Goal: Information Seeking & Learning: Learn about a topic

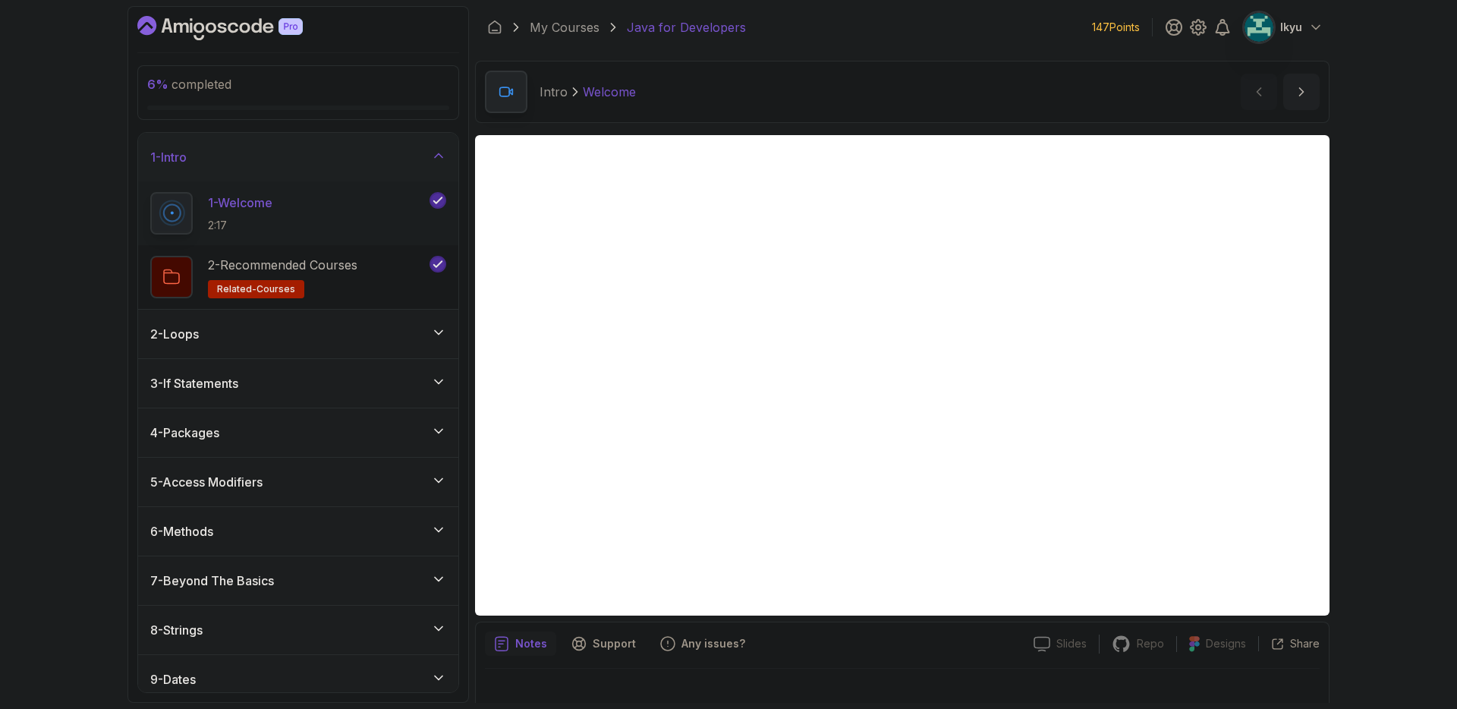
click at [407, 164] on div "1 - Intro" at bounding box center [298, 157] width 296 height 18
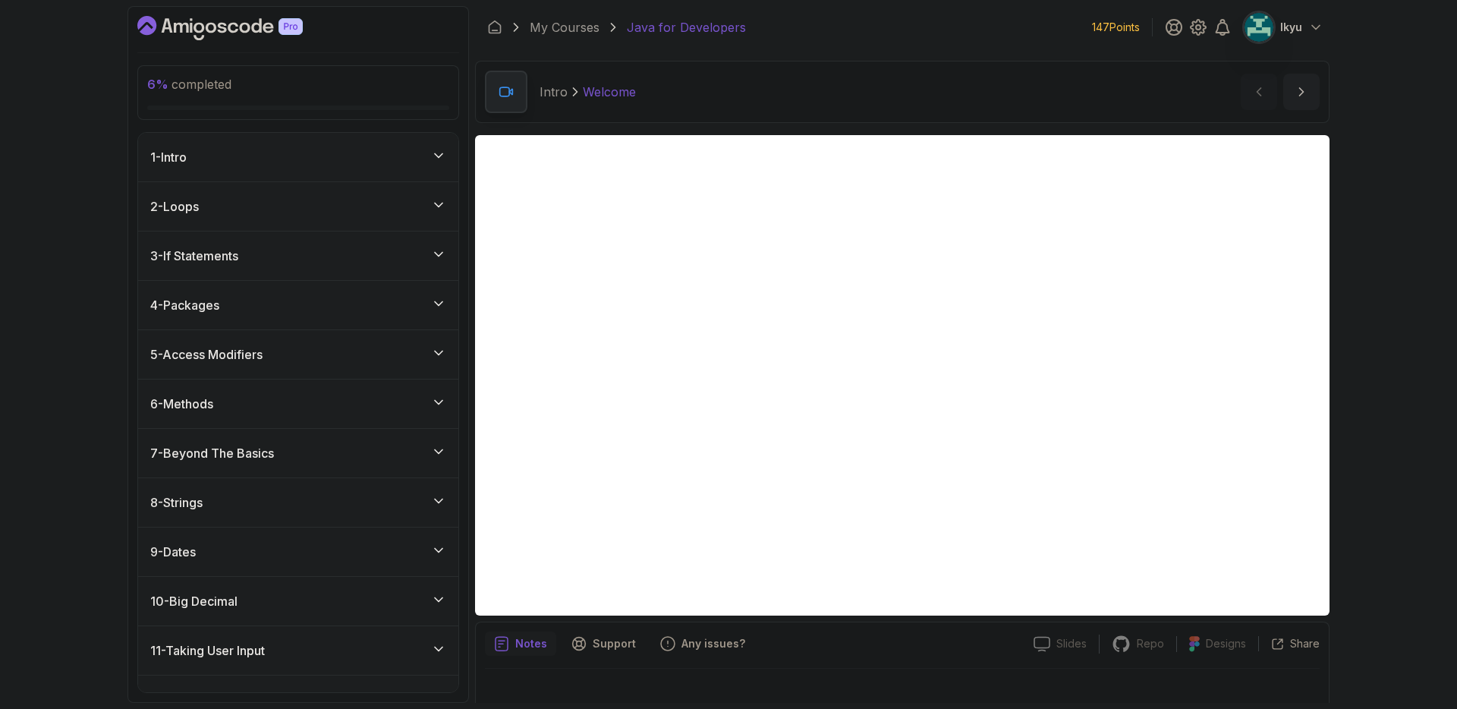
click at [392, 222] on div "2 - Loops" at bounding box center [298, 206] width 320 height 49
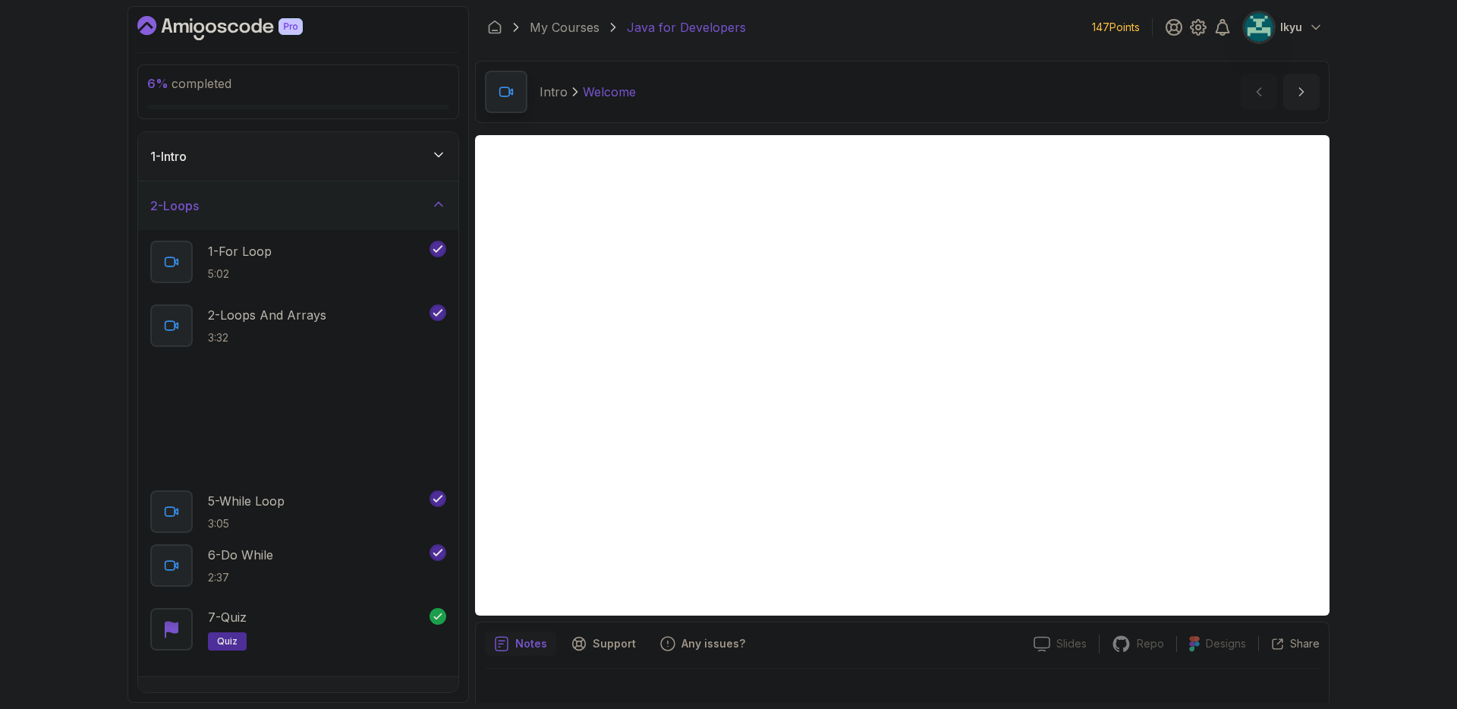
click at [392, 212] on div "2 - Loops" at bounding box center [298, 206] width 296 height 18
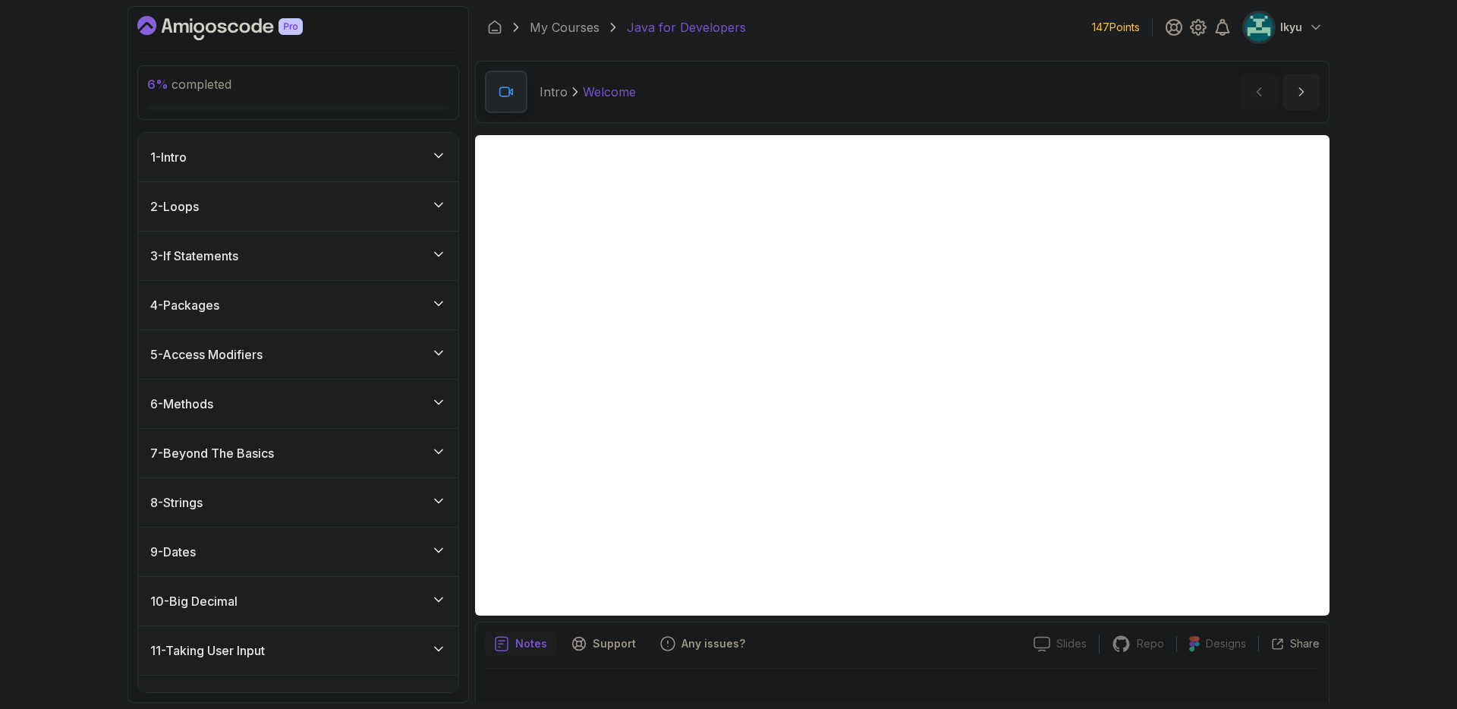
click at [393, 214] on div "2 - Loops" at bounding box center [298, 206] width 296 height 18
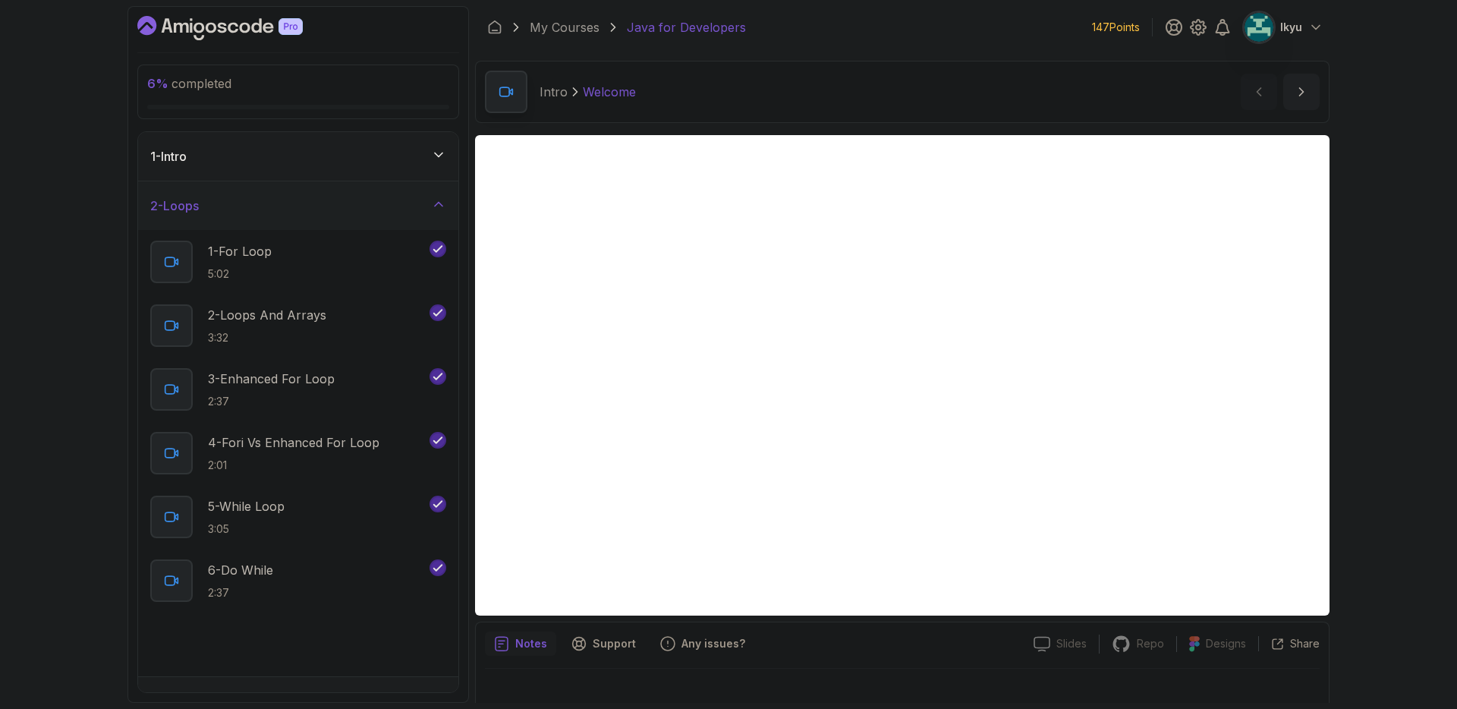
click at [393, 214] on div "2 - Loops" at bounding box center [298, 206] width 296 height 18
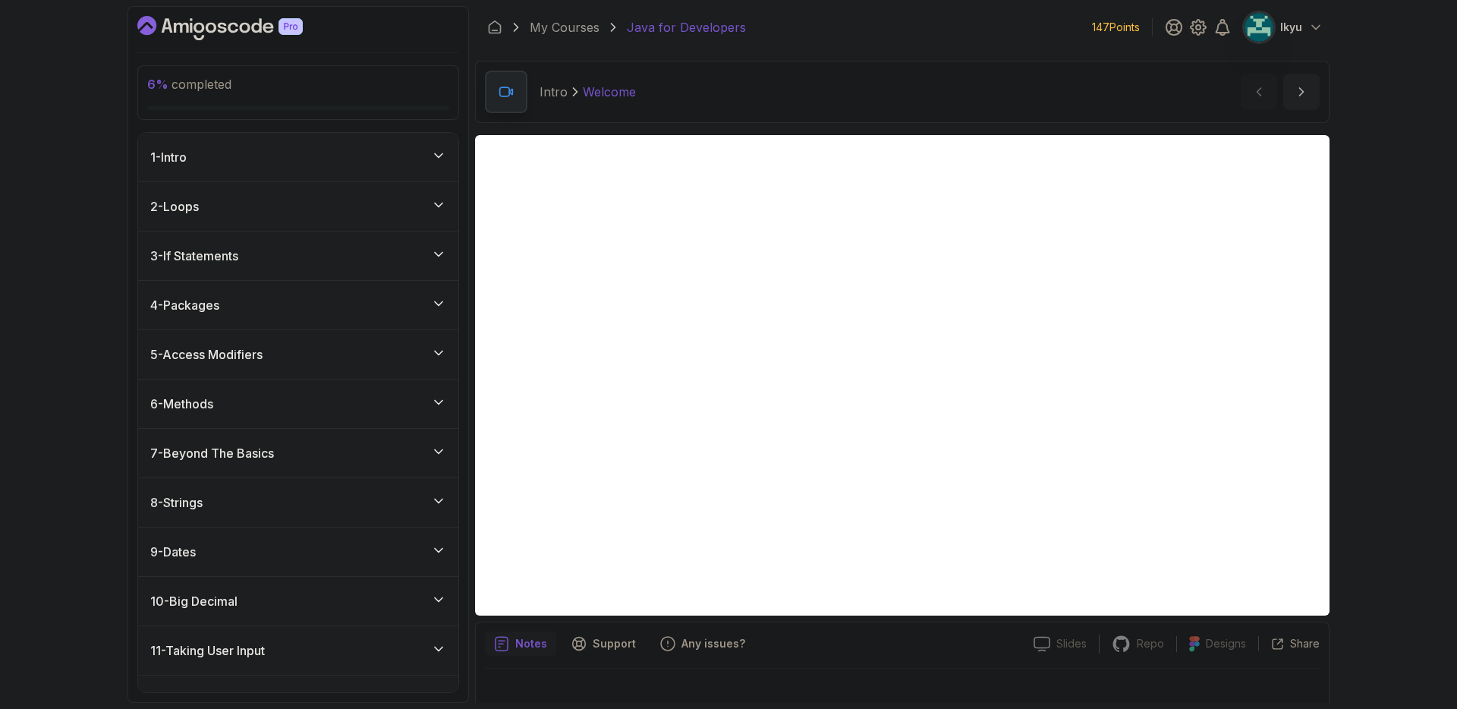
click at [395, 258] on div "3 - If Statements" at bounding box center [298, 256] width 296 height 18
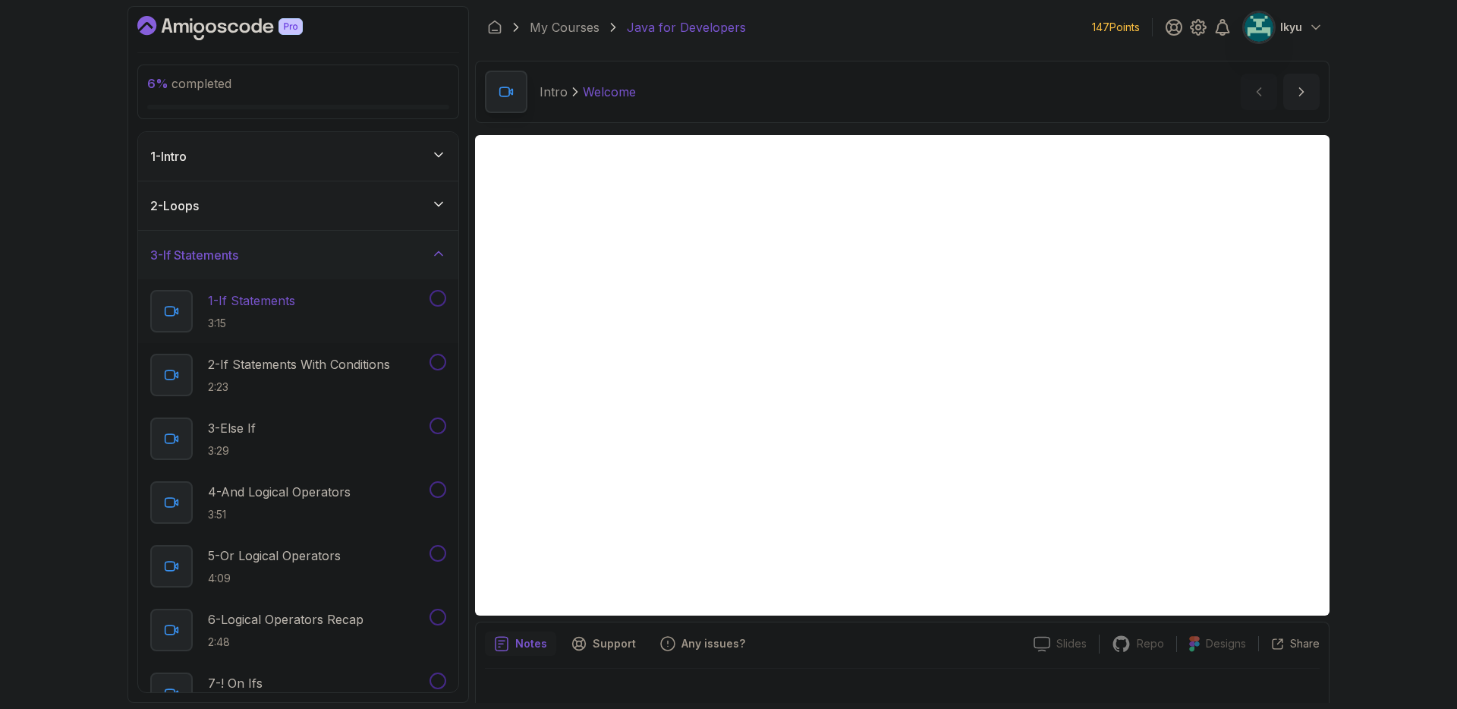
click at [381, 312] on div "1 - If Statements 3:15" at bounding box center [288, 311] width 276 height 43
click at [439, 301] on button at bounding box center [438, 298] width 17 height 17
click at [391, 339] on div "1 - If Statements 3:15" at bounding box center [298, 311] width 320 height 64
click at [376, 367] on p "2 - If Statements With Conditions" at bounding box center [299, 364] width 182 height 18
click at [332, 421] on div "3 - Else If 3:29" at bounding box center [288, 438] width 276 height 43
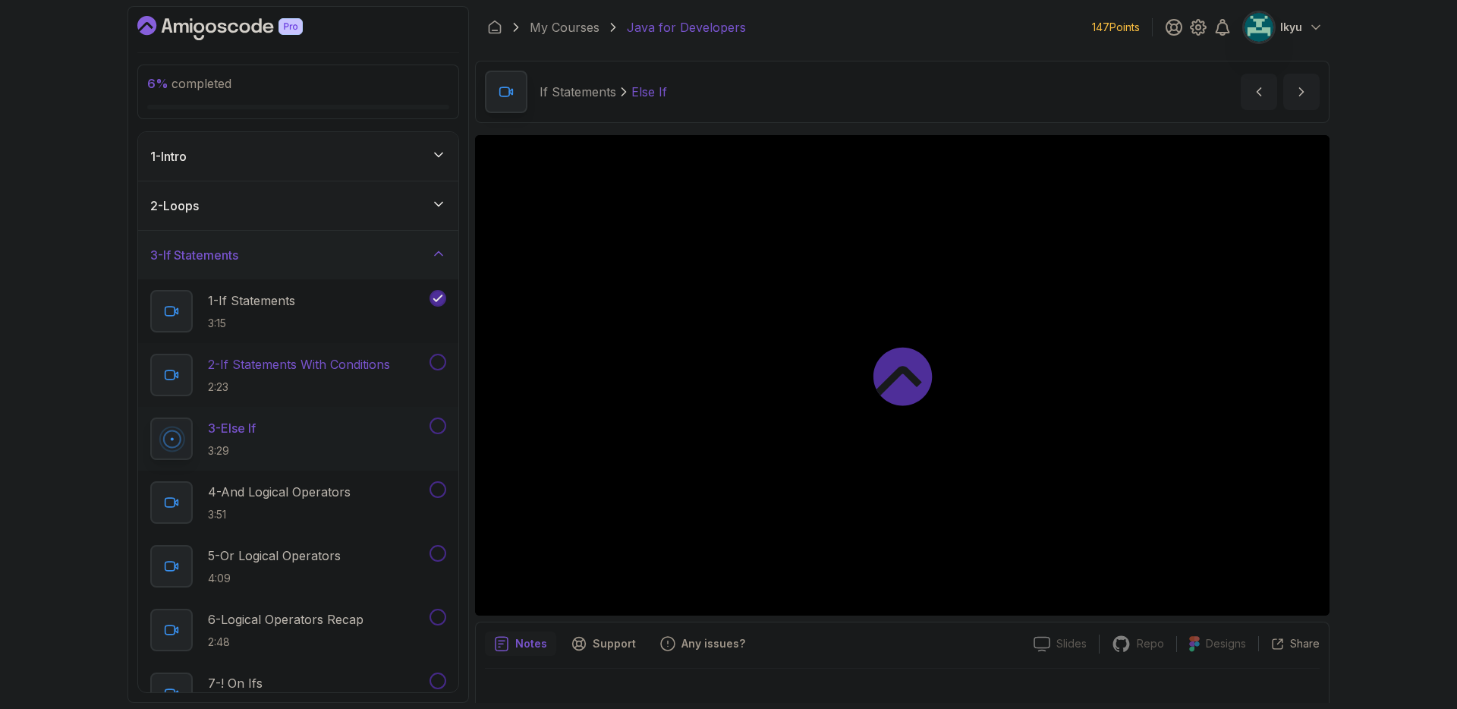
click at [433, 365] on button at bounding box center [438, 362] width 17 height 17
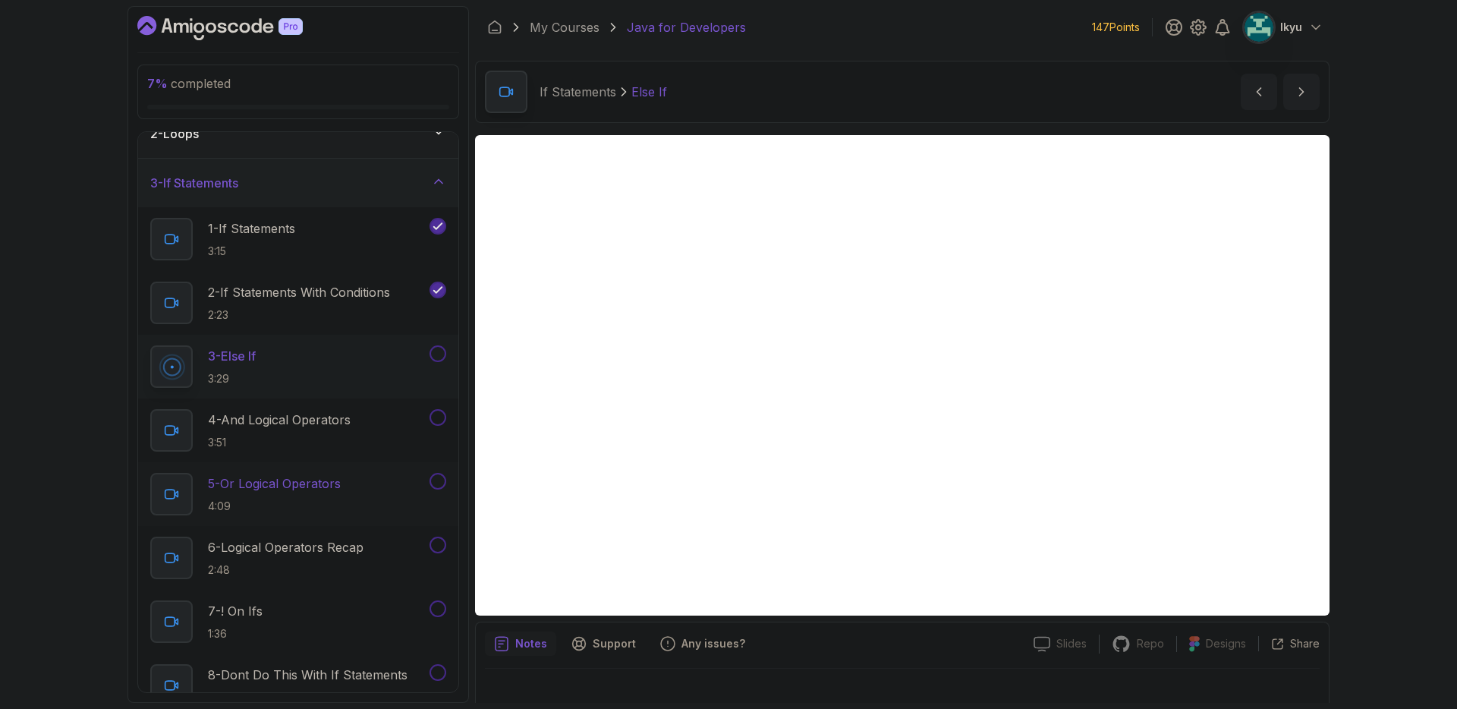
scroll to position [120, 0]
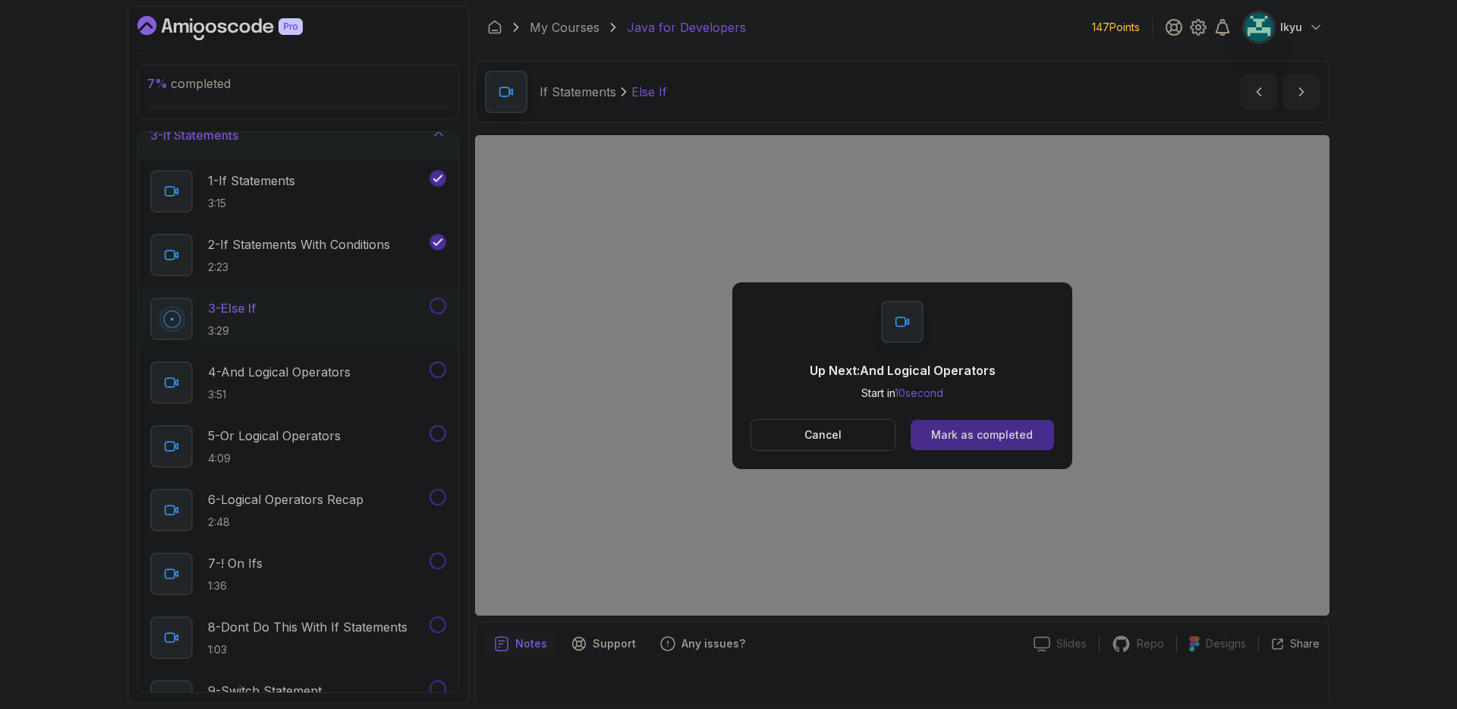
click at [965, 436] on div "Mark as completed" at bounding box center [982, 434] width 102 height 15
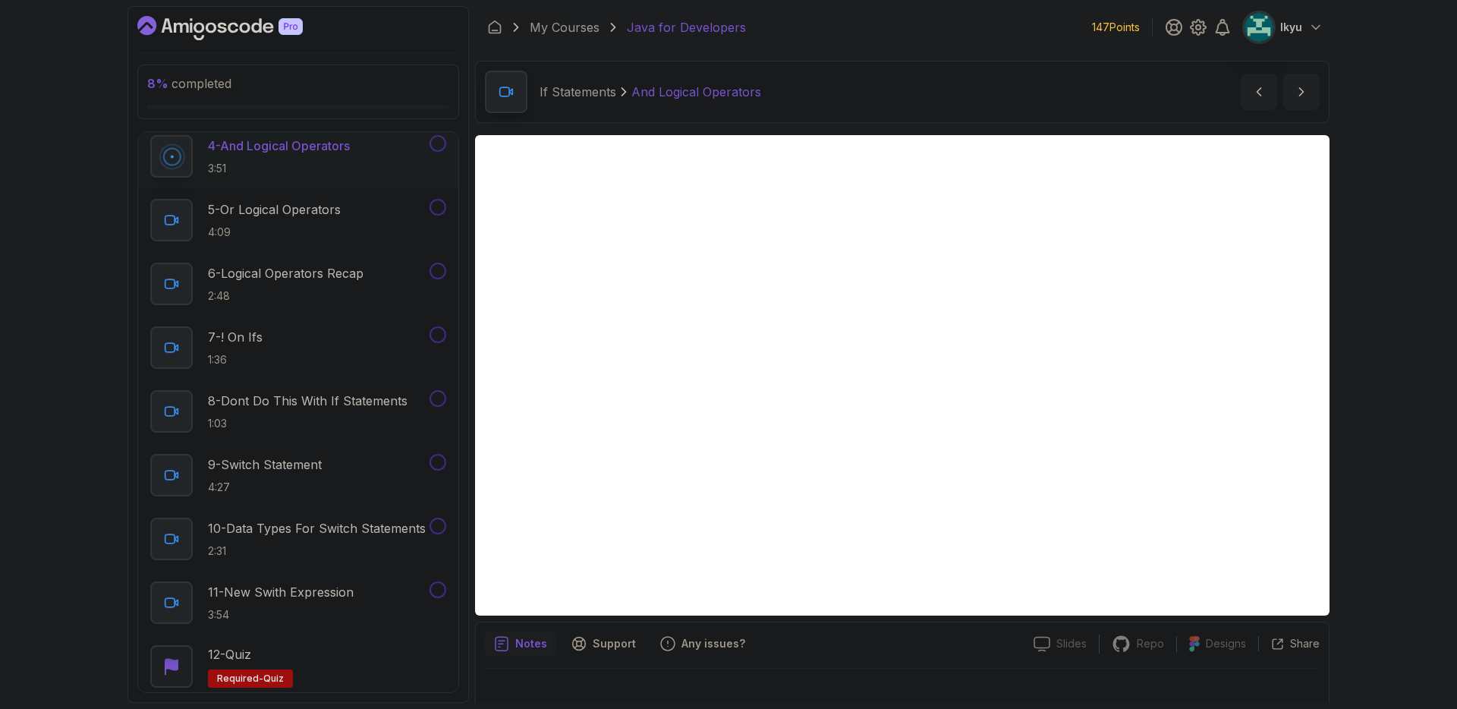
scroll to position [343, 0]
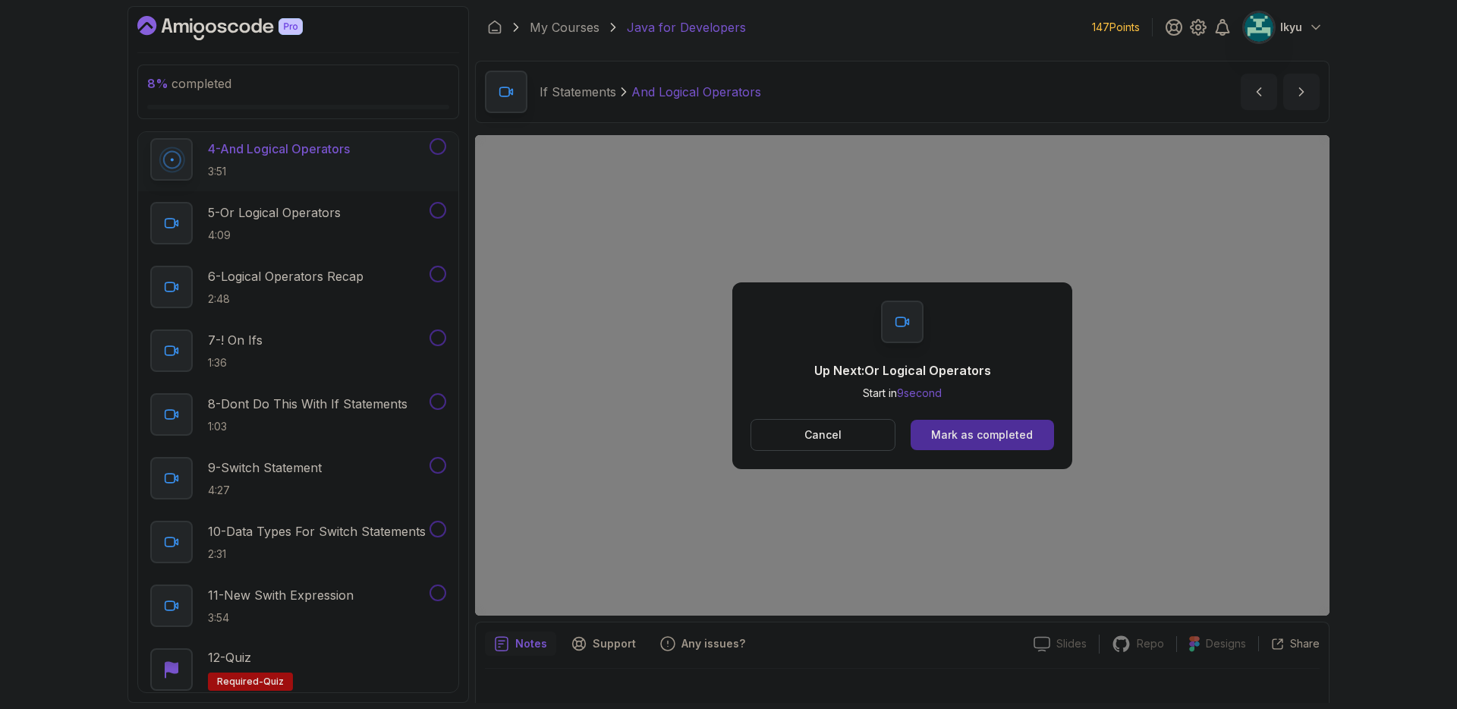
click at [977, 451] on div "Up Next: Or Logical Operators Start in 9 second Cancel Mark as completed" at bounding box center [902, 375] width 340 height 187
click at [975, 445] on button "Mark as completed" at bounding box center [982, 435] width 143 height 30
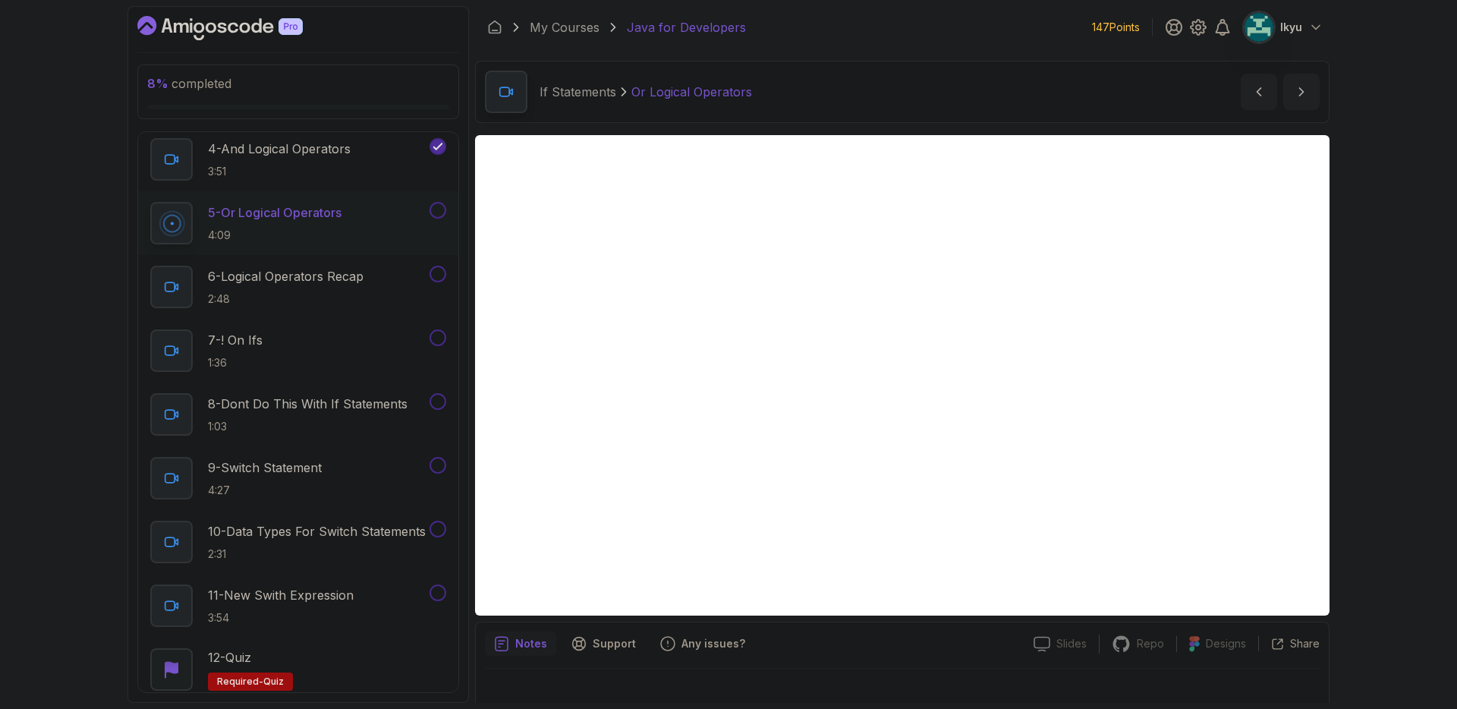
click at [1378, 492] on div "8 % completed 1 - Intro 2 - Loops 3 - If Statements 1 - If Statements 3:15 2 - …" at bounding box center [728, 354] width 1457 height 709
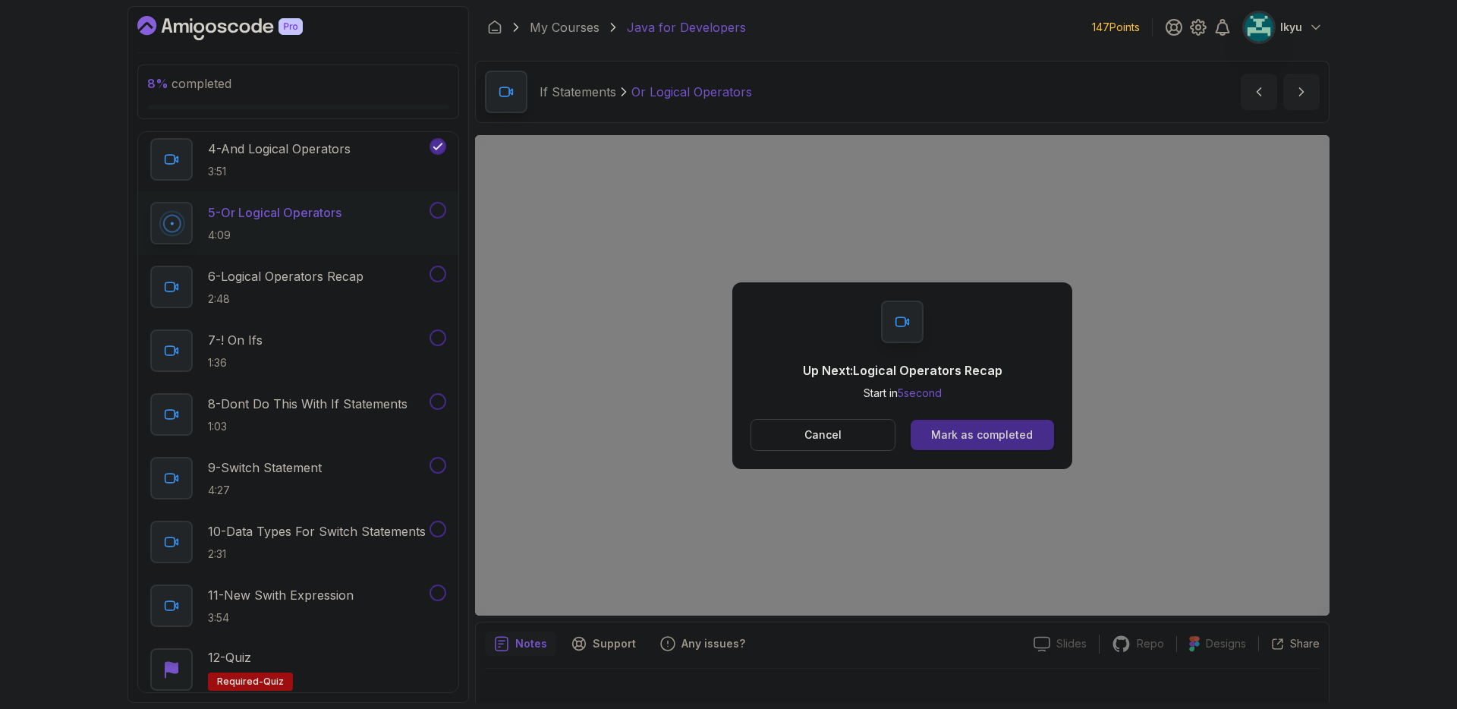
click at [990, 424] on button "Mark as completed" at bounding box center [982, 435] width 143 height 30
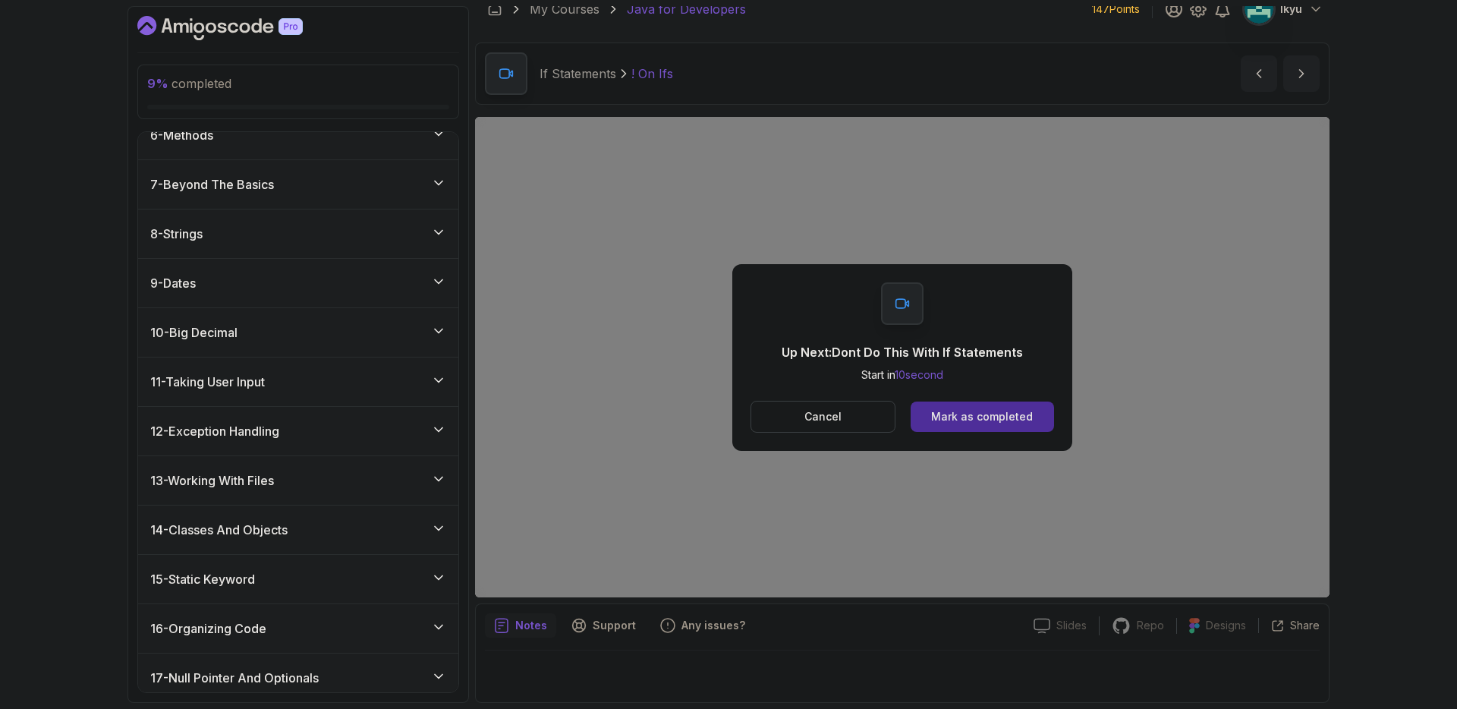
scroll to position [983, 0]
click at [1010, 431] on div "Cancel Mark as completed" at bounding box center [903, 417] width 304 height 32
click at [1009, 428] on button "Mark as completed" at bounding box center [982, 417] width 143 height 30
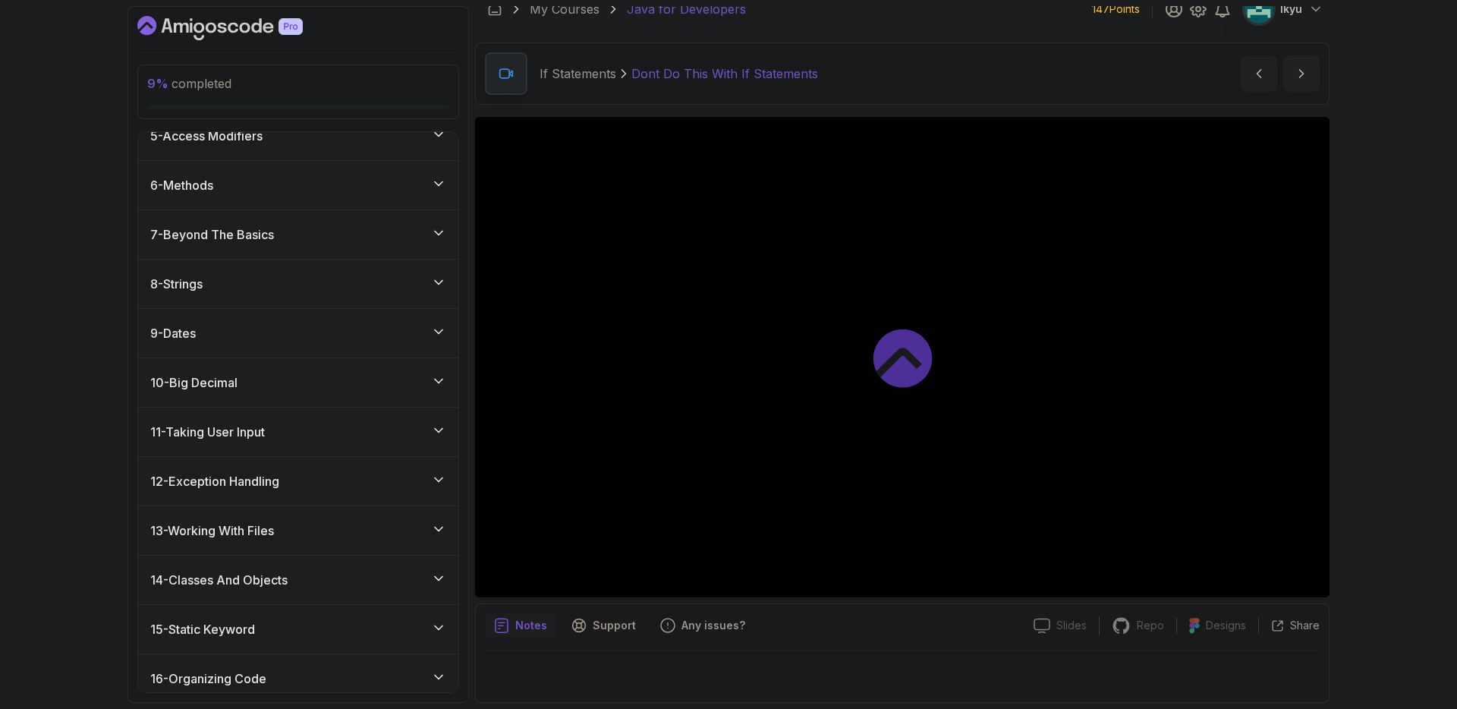
click at [1009, 428] on div at bounding box center [902, 357] width 855 height 480
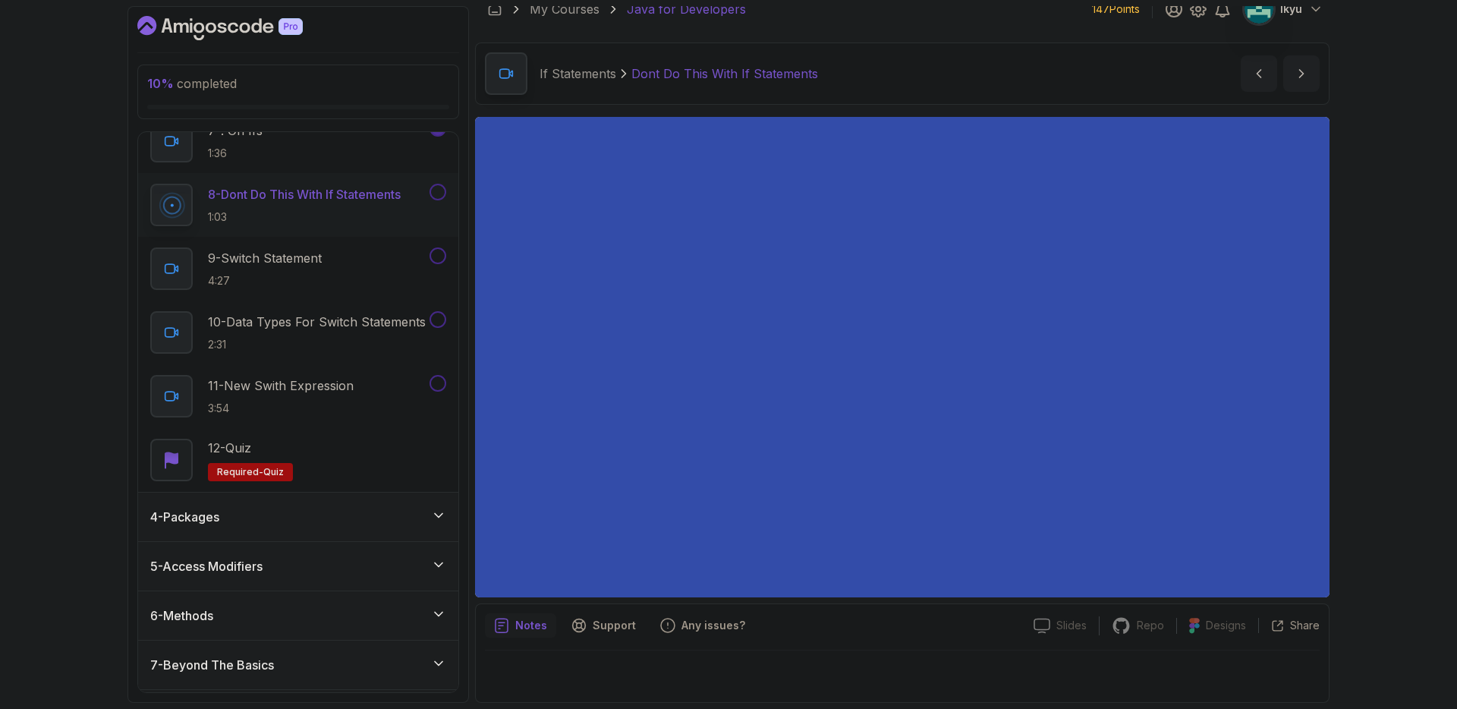
scroll to position [495, 0]
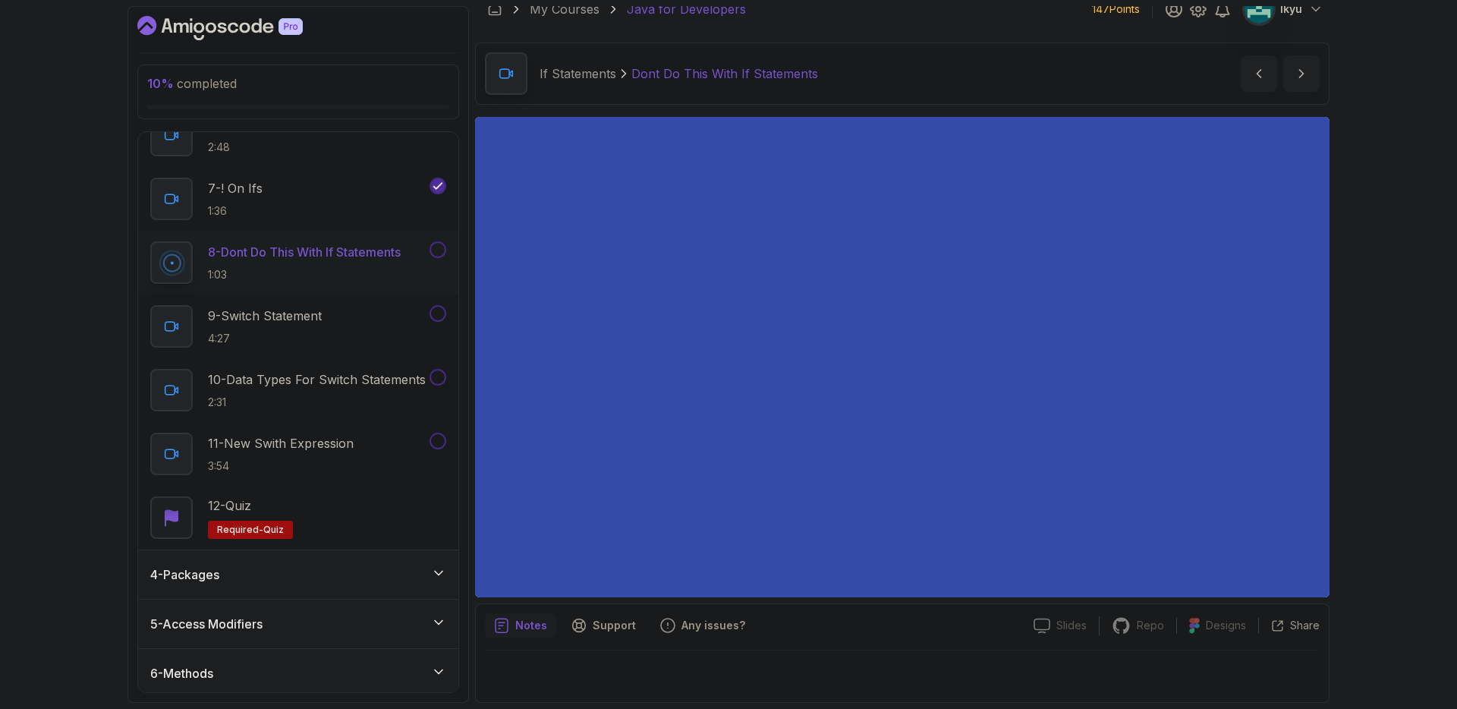
click at [1412, 385] on div "10 % completed 1 - Intro 2 - Loops 3 - If Statements 1 - If Statements 3:15 2 -…" at bounding box center [728, 354] width 1457 height 709
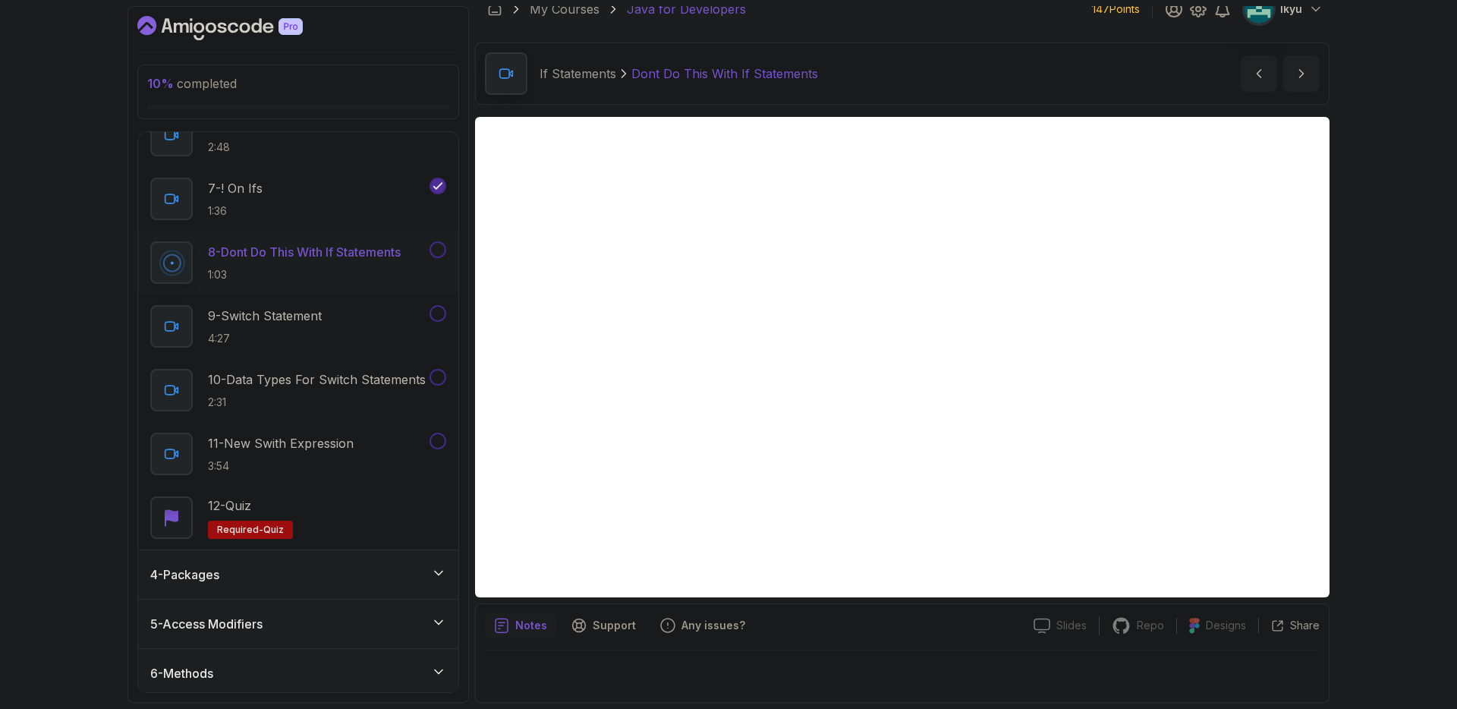
click at [439, 250] on button at bounding box center [438, 249] width 17 height 17
click at [342, 324] on div "9 - Switch Statement 4:27" at bounding box center [288, 326] width 276 height 43
click at [954, 645] on div "Notes Support Any issues? Slides Slides not available Repo Repository not avail…" at bounding box center [902, 652] width 855 height 99
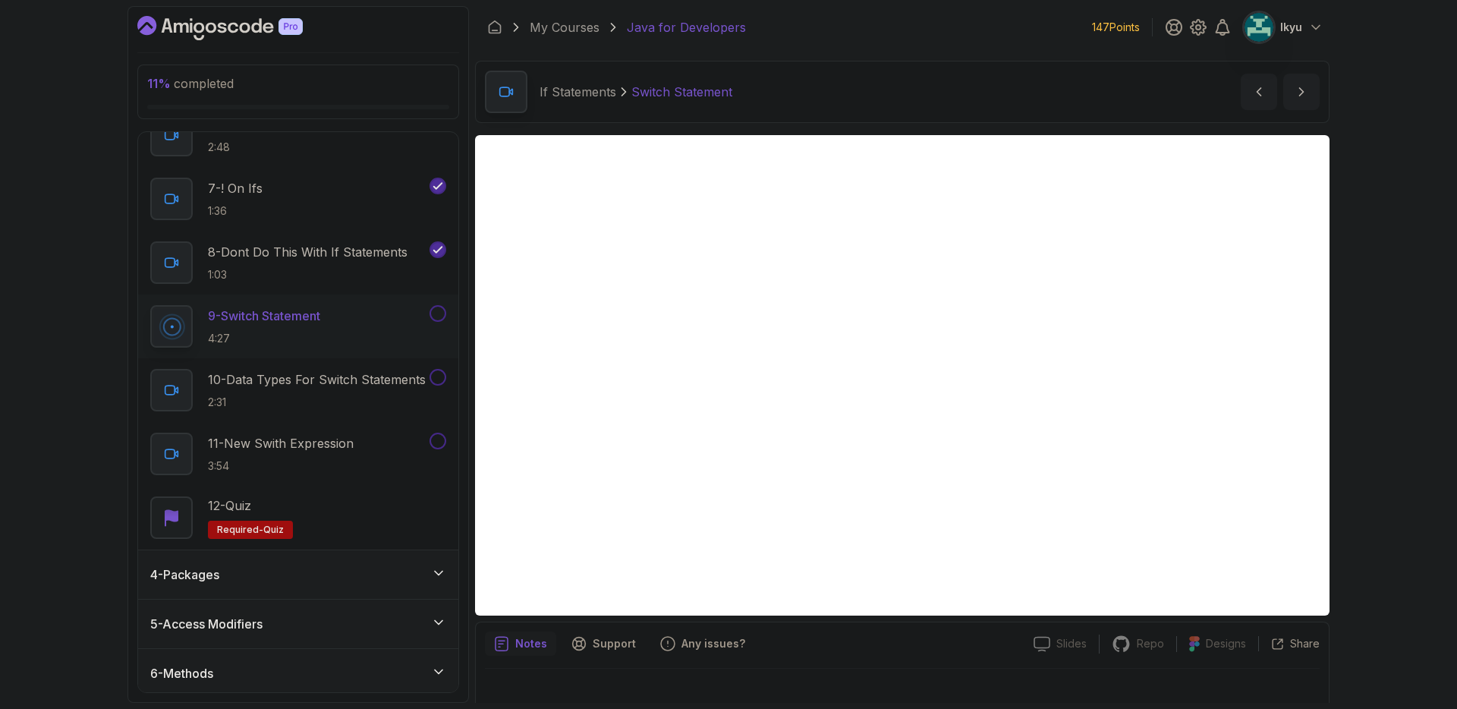
click at [1274, 43] on div "My Courses Java for Developers 147 Points Ikyu" at bounding box center [902, 27] width 855 height 43
click at [1269, 38] on div at bounding box center [1259, 27] width 30 height 30
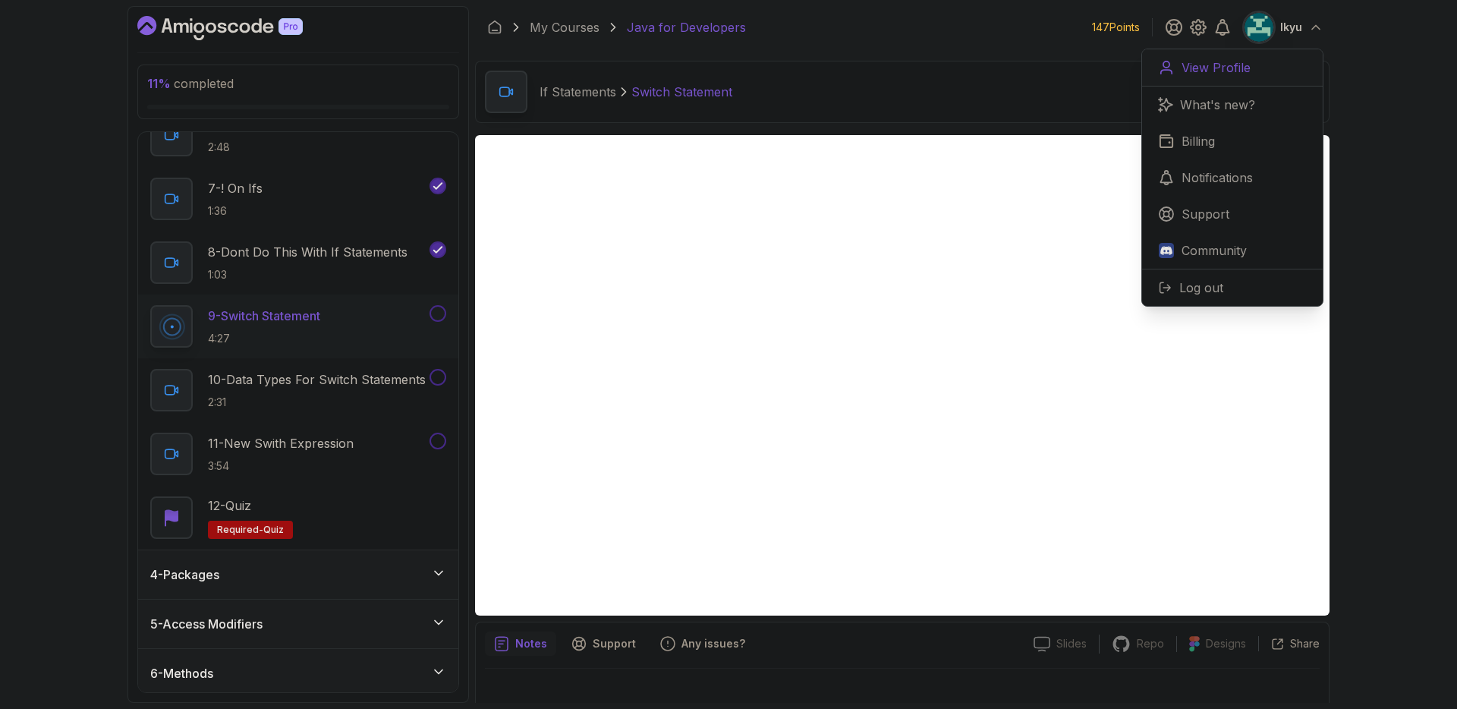
click at [1201, 65] on p "View Profile" at bounding box center [1216, 67] width 69 height 18
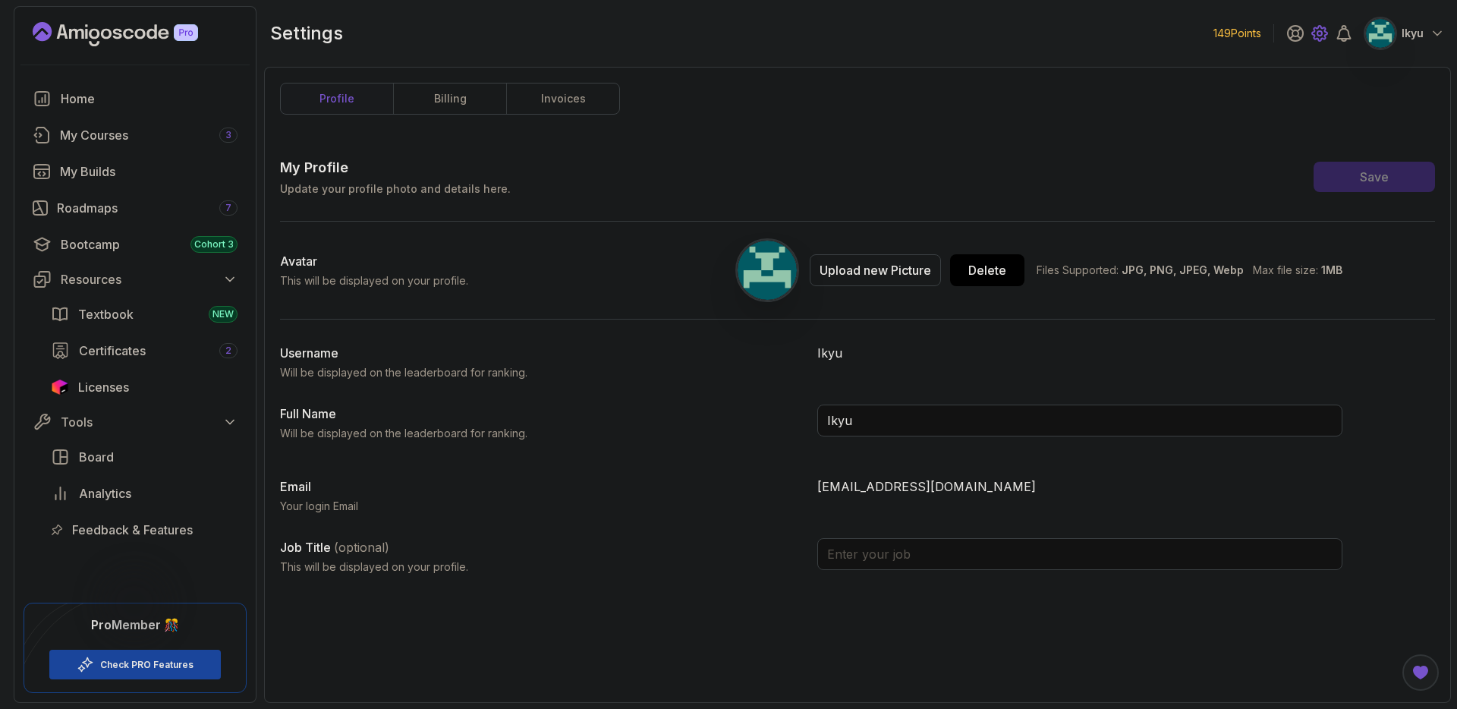
click at [1315, 33] on icon at bounding box center [1320, 33] width 18 height 18
click at [1321, 39] on icon at bounding box center [1319, 33] width 15 height 15
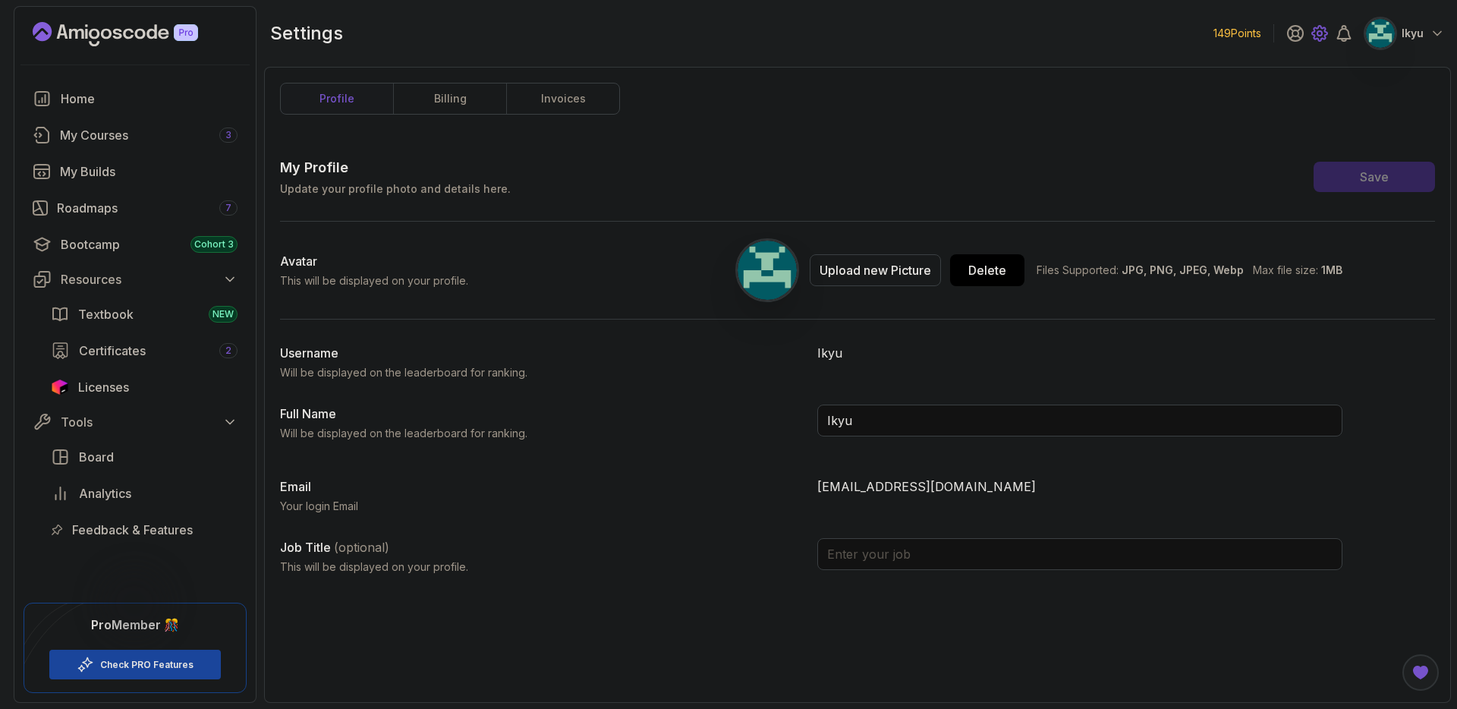
click at [1321, 39] on icon at bounding box center [1319, 33] width 15 height 15
click at [1006, 276] on div "Delete" at bounding box center [987, 270] width 38 height 18
click at [1410, 27] on p "Ikyu" at bounding box center [1413, 33] width 22 height 15
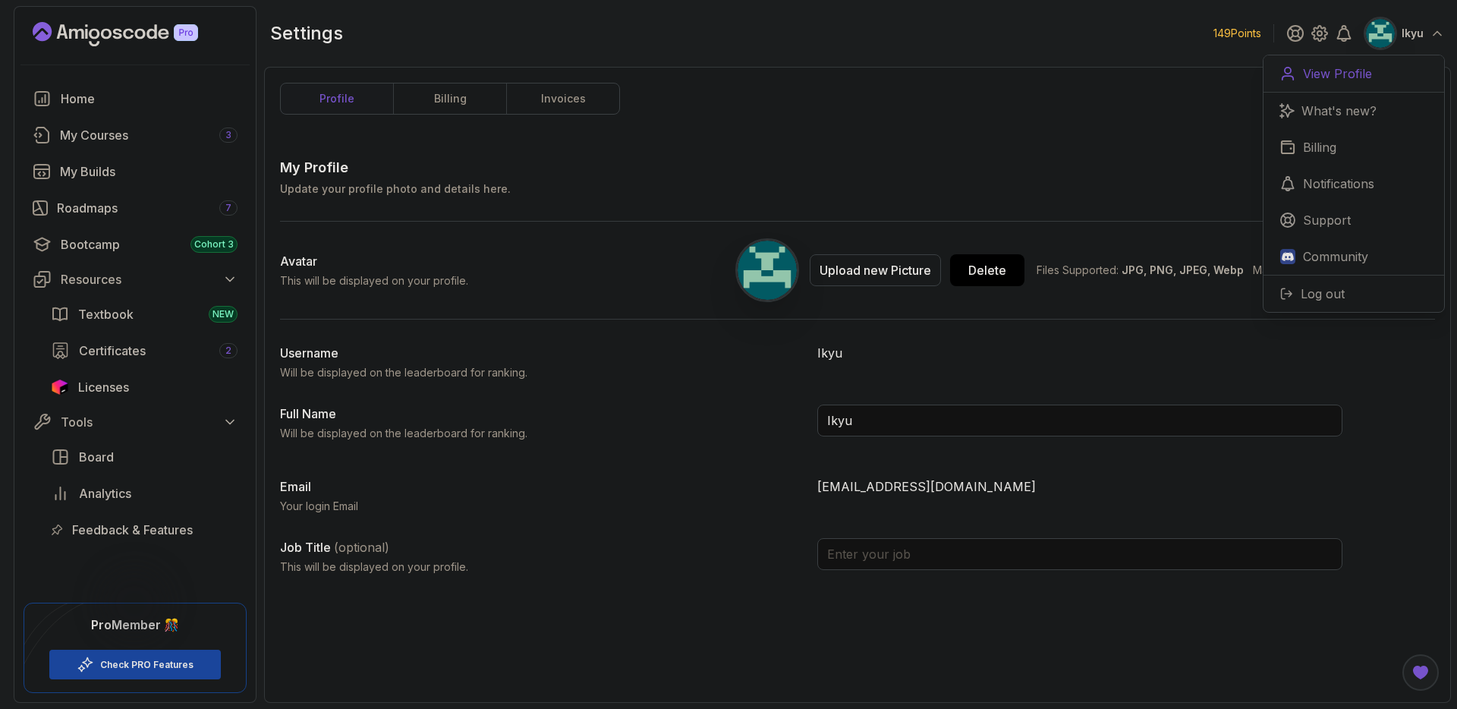
click at [1379, 71] on link "View Profile" at bounding box center [1354, 73] width 181 height 37
click at [1325, 211] on p "Support" at bounding box center [1327, 220] width 48 height 18
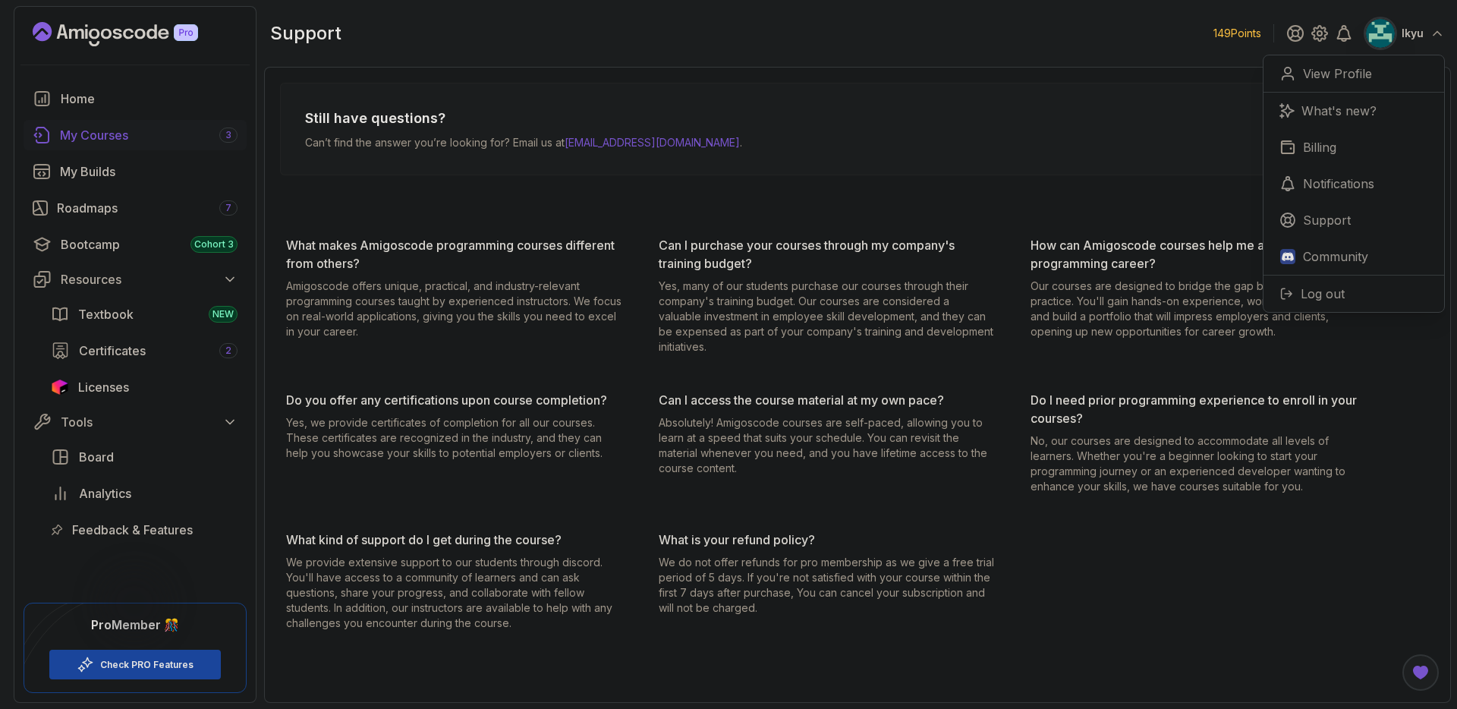
click at [129, 133] on div "My Courses 3" at bounding box center [149, 135] width 178 height 18
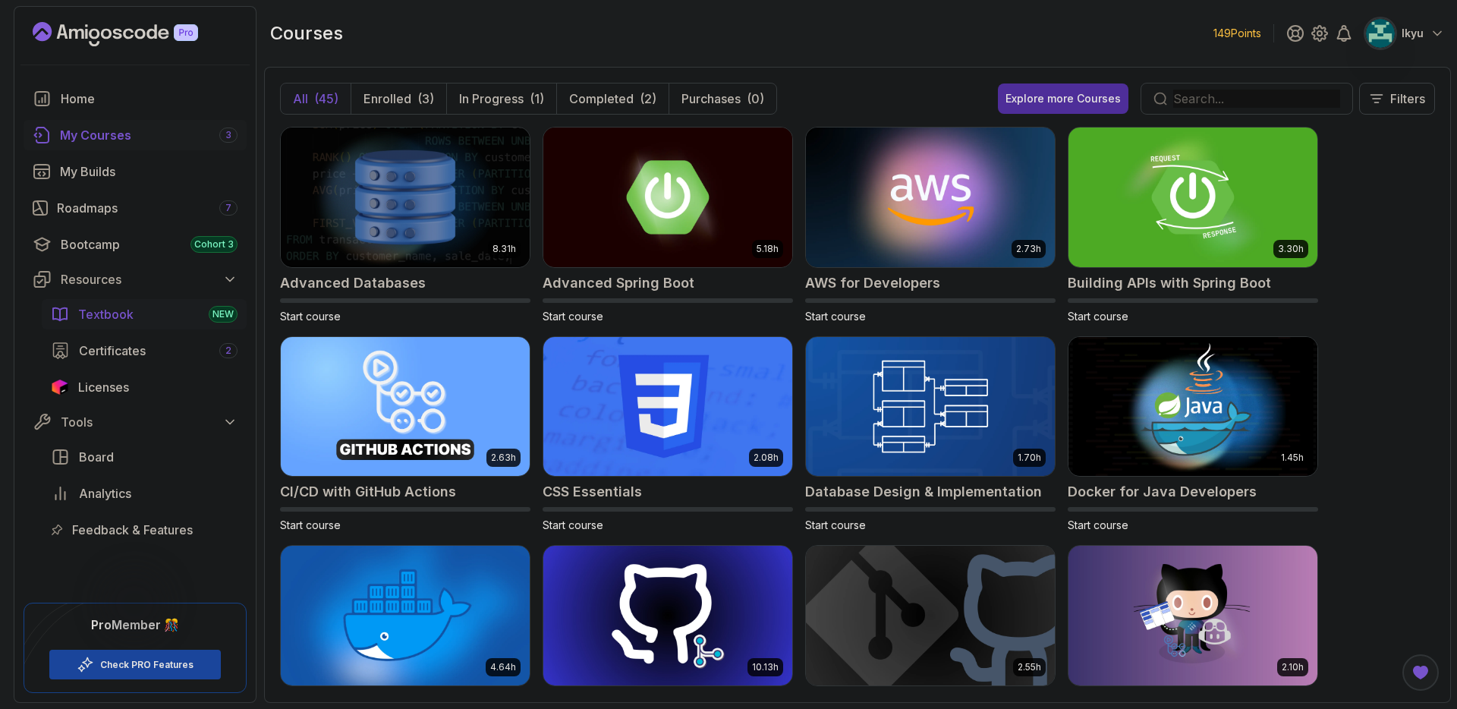
click at [161, 323] on div "Textbook NEW" at bounding box center [157, 314] width 159 height 18
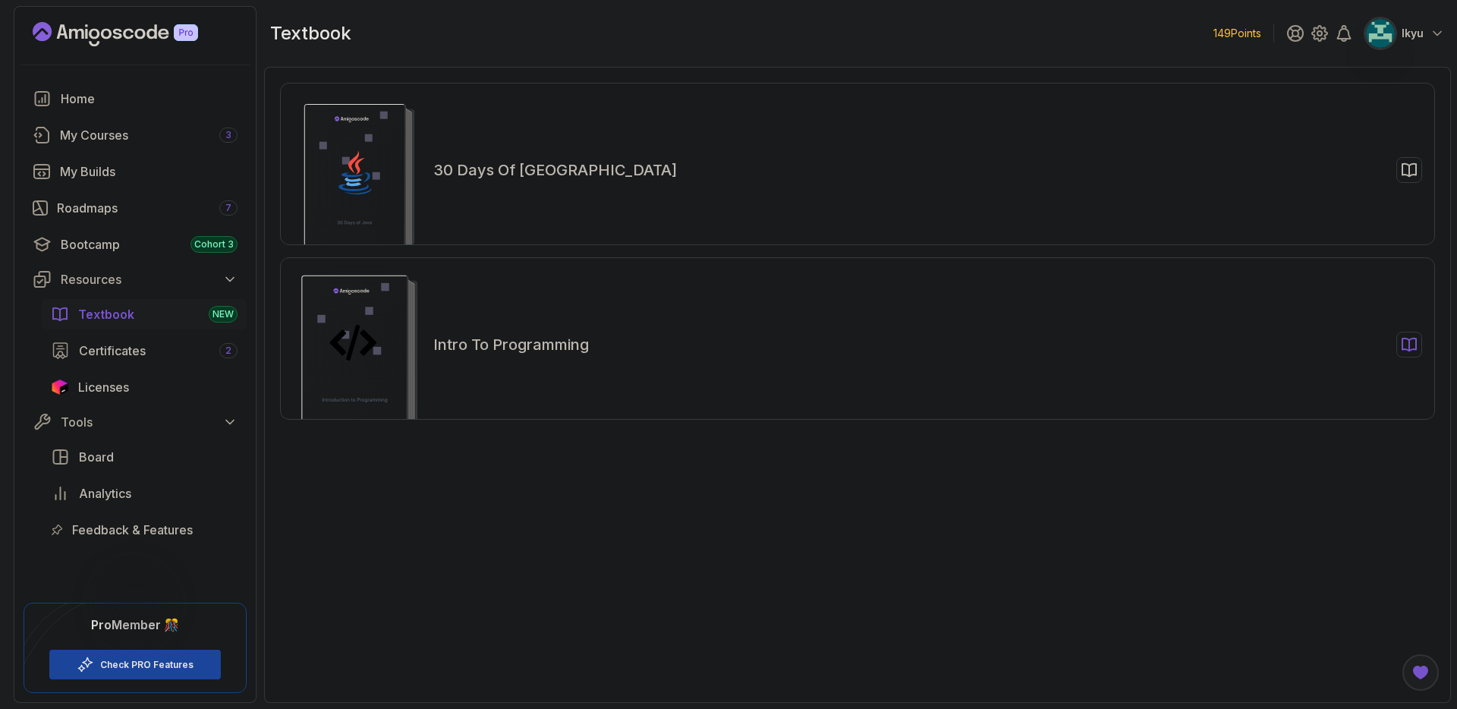
click at [398, 341] on rect at bounding box center [355, 355] width 106 height 158
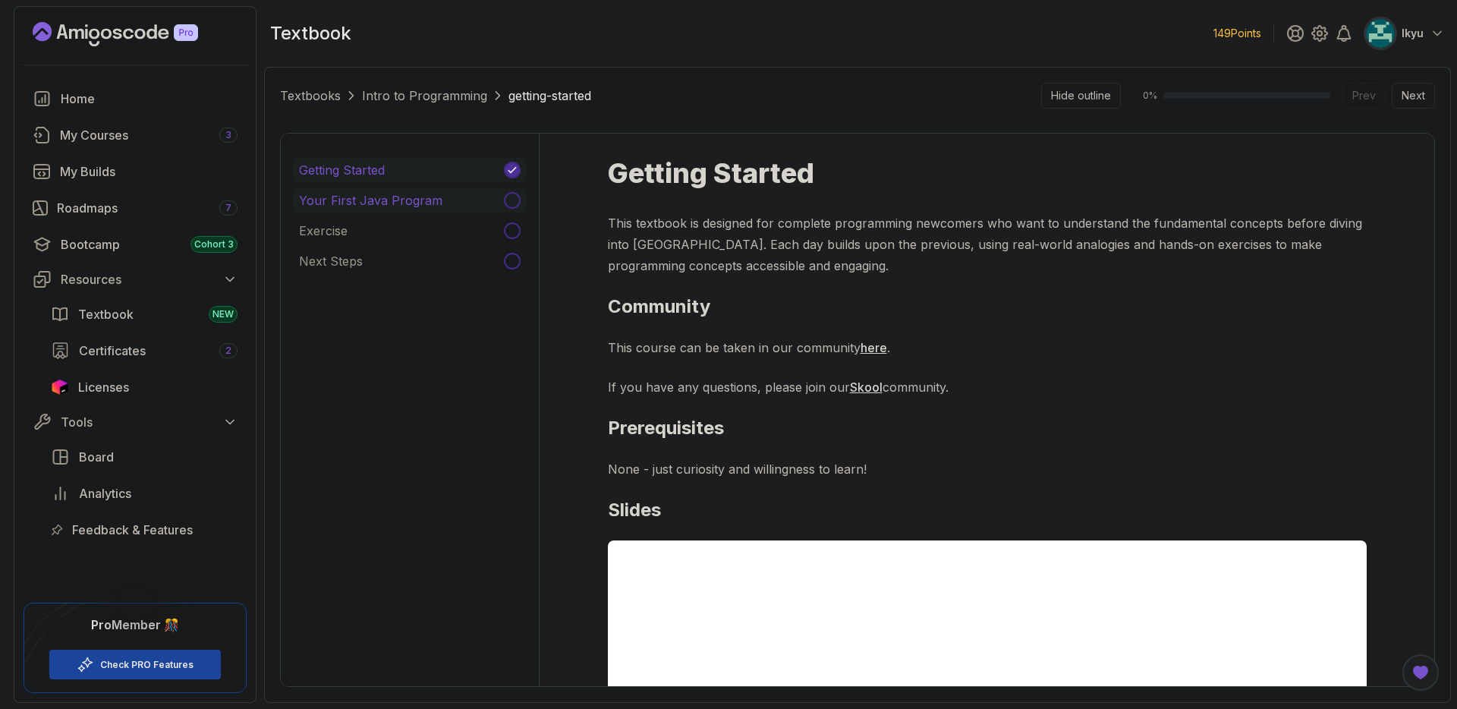
click at [414, 195] on p "Your First Java Program" at bounding box center [370, 200] width 143 height 18
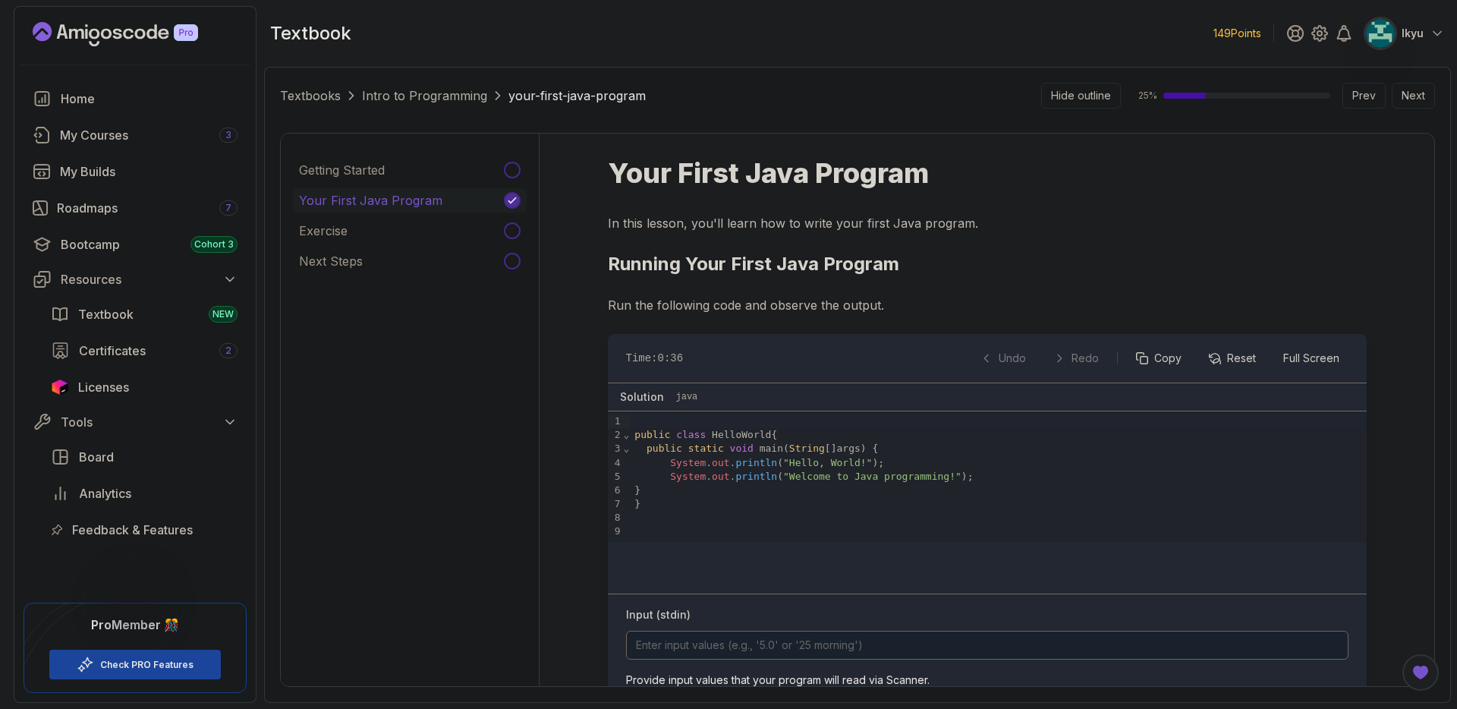
click at [1434, 109] on div "Textbooks Intro to Programming your-first-java-program Hide outline 25 % Prev N…" at bounding box center [857, 385] width 1155 height 604
click at [1424, 104] on button "Next" at bounding box center [1413, 96] width 43 height 26
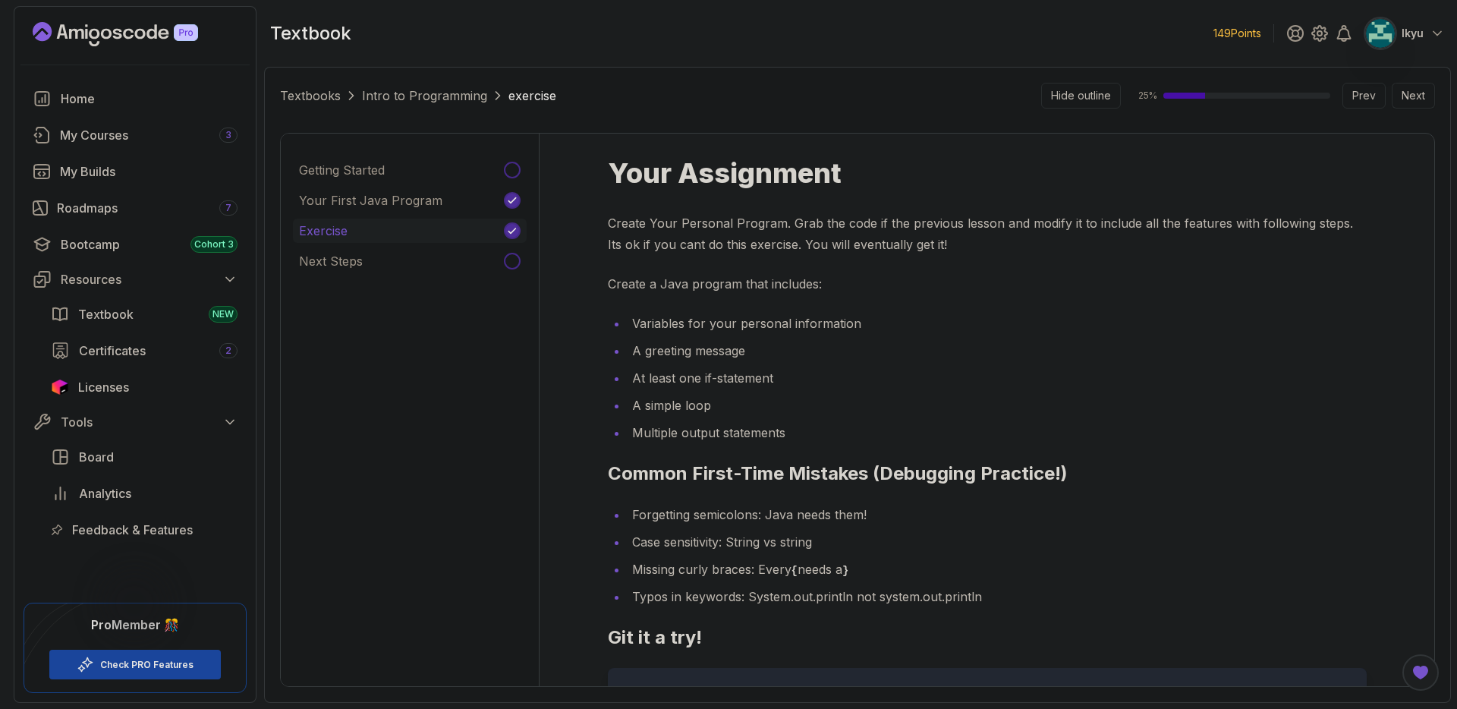
click at [1424, 104] on button "Next" at bounding box center [1413, 96] width 43 height 26
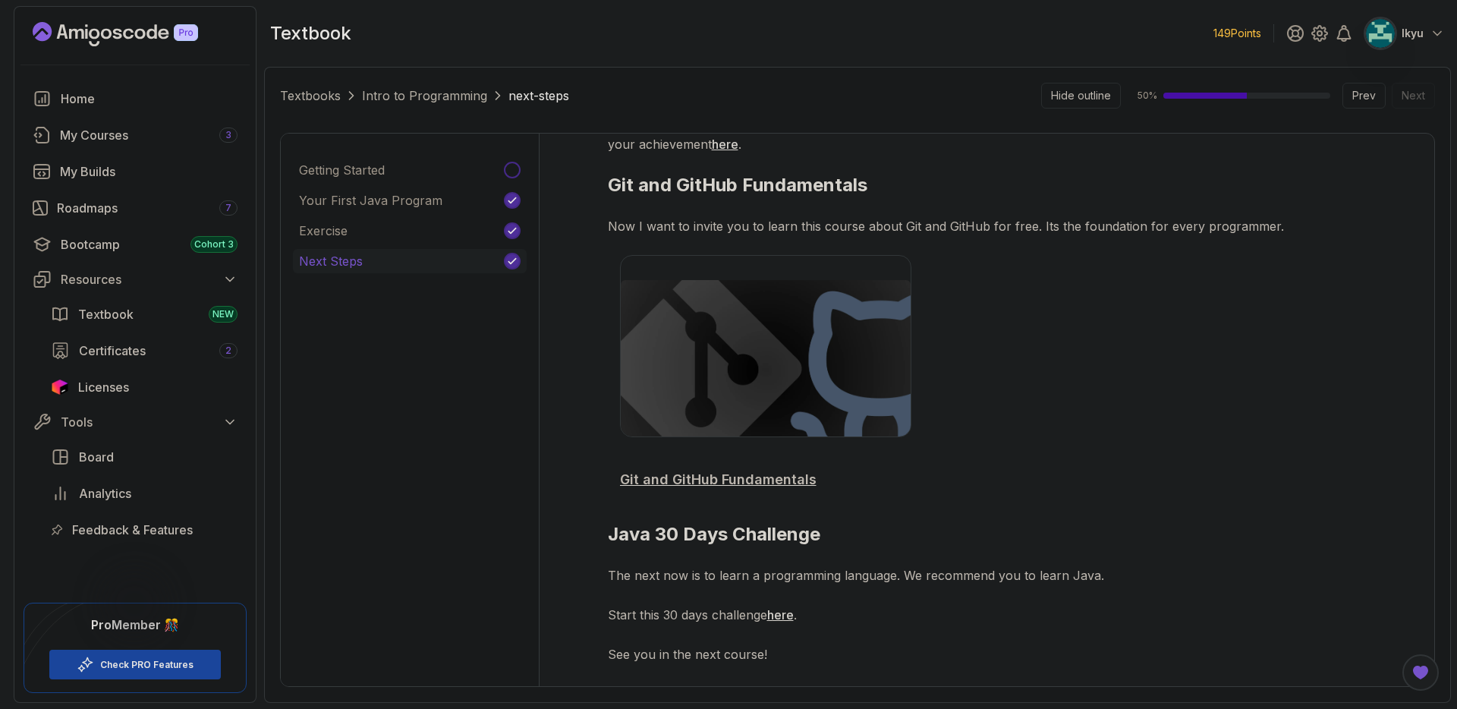
scroll to position [103, 0]
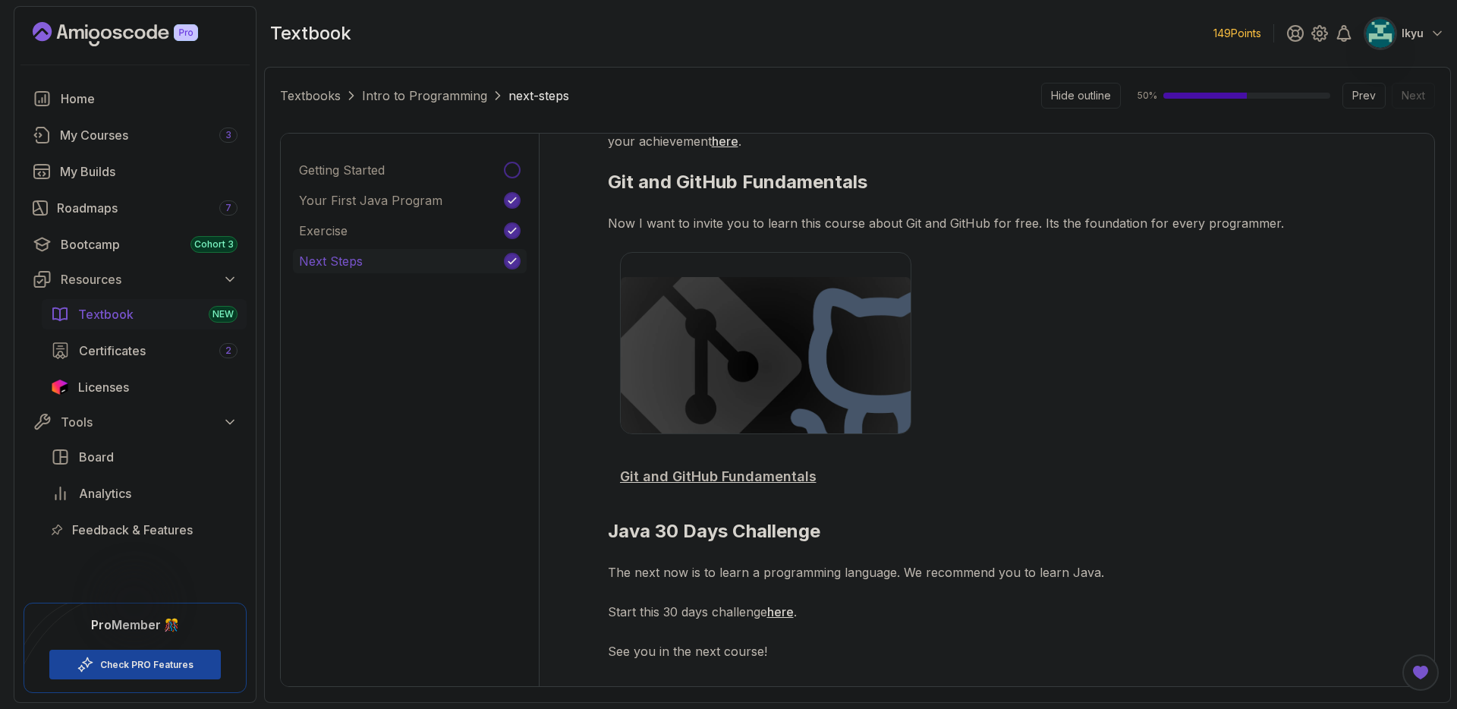
click at [184, 305] on div "Textbook NEW" at bounding box center [157, 314] width 159 height 18
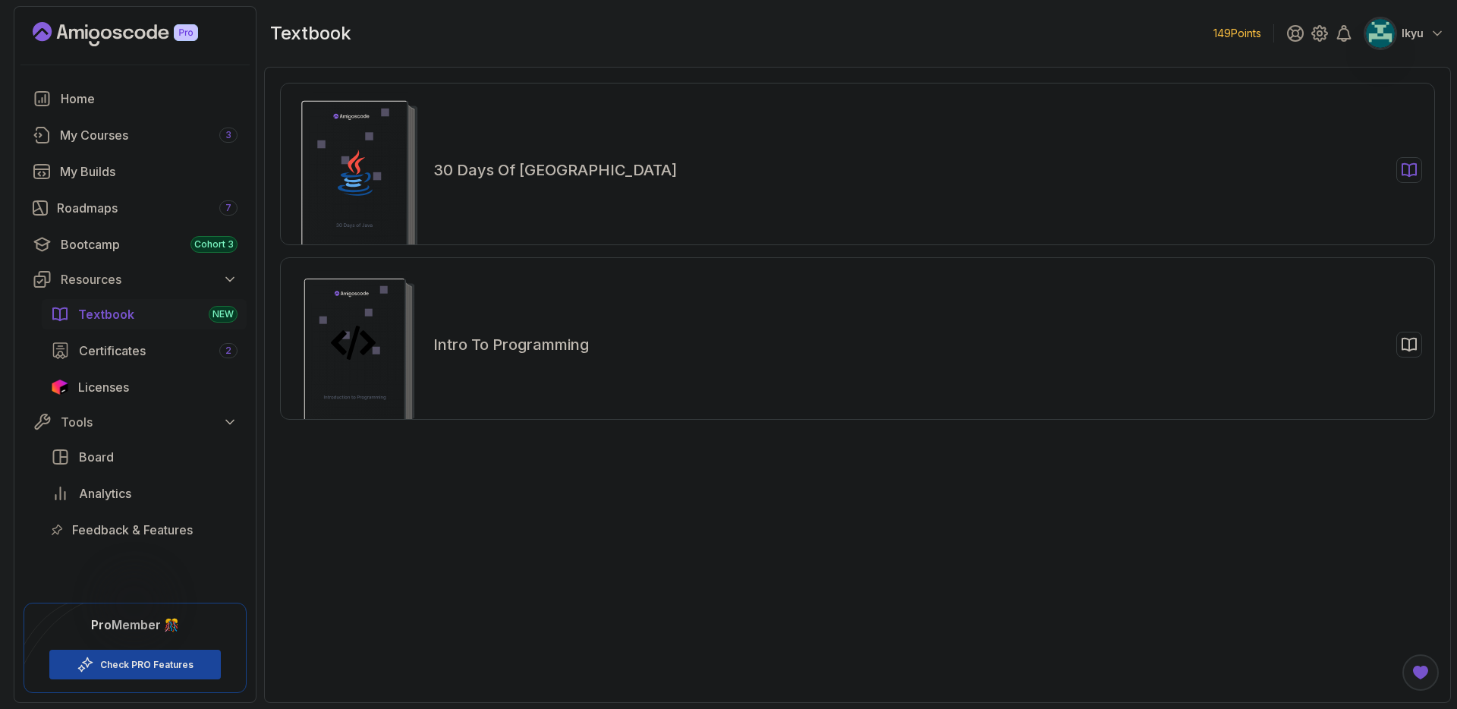
click at [523, 171] on h2 "30 Days of Java" at bounding box center [555, 169] width 244 height 21
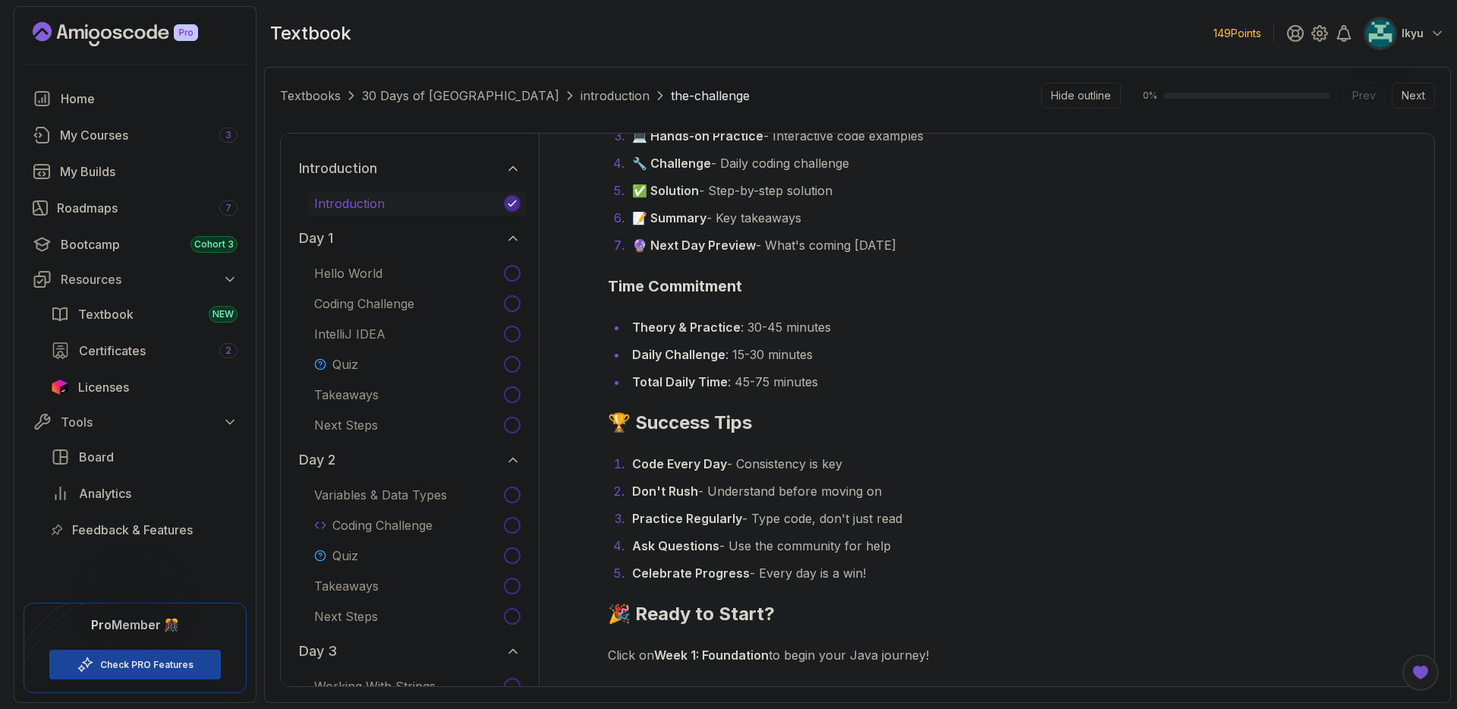
scroll to position [2316, 0]
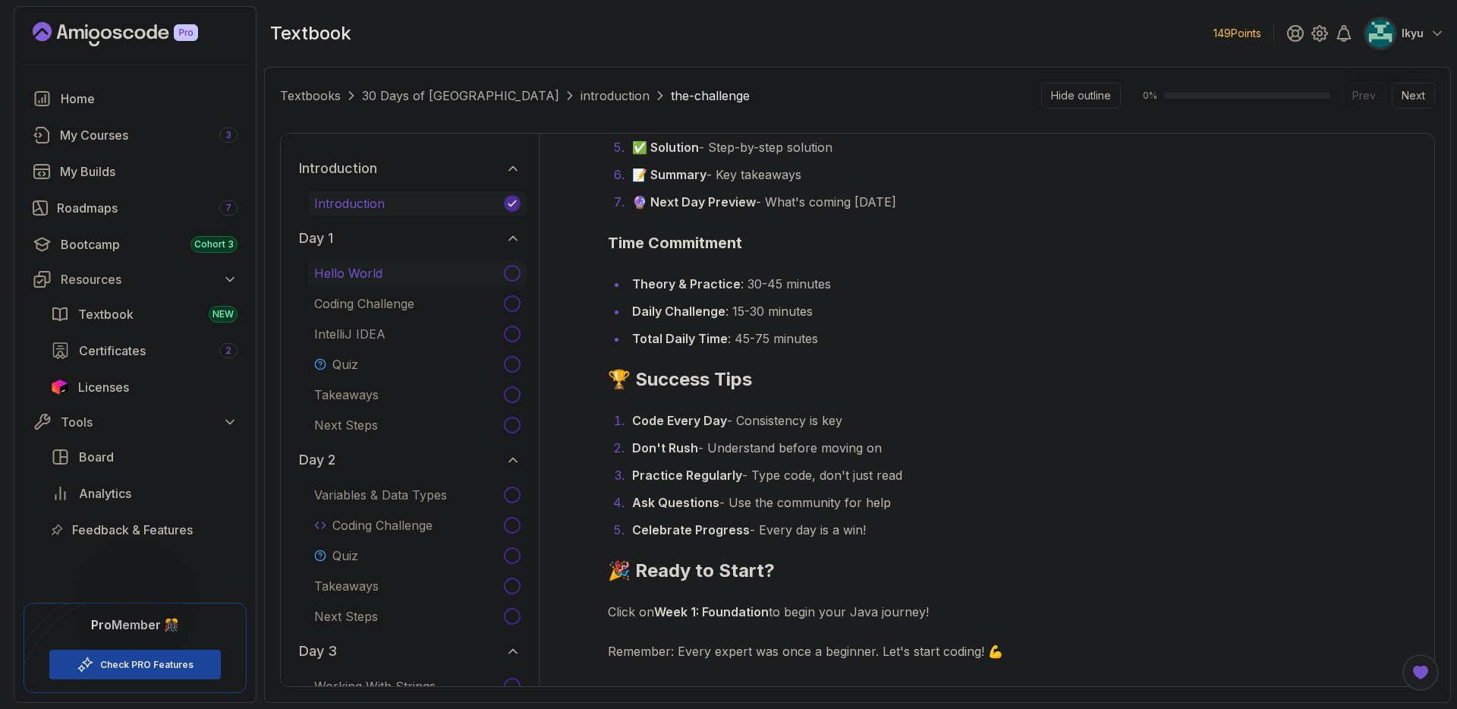
click at [417, 279] on button "Hello World" at bounding box center [417, 273] width 219 height 24
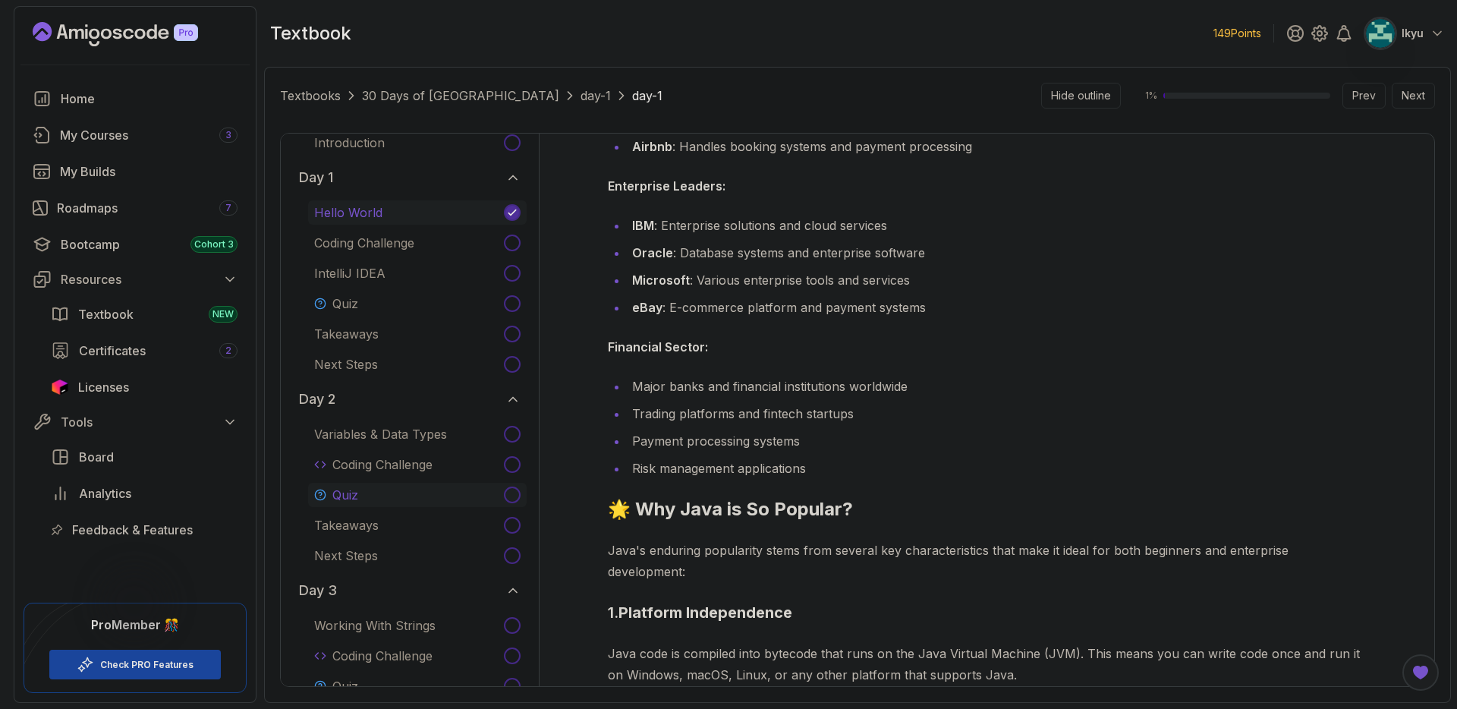
scroll to position [79, 0]
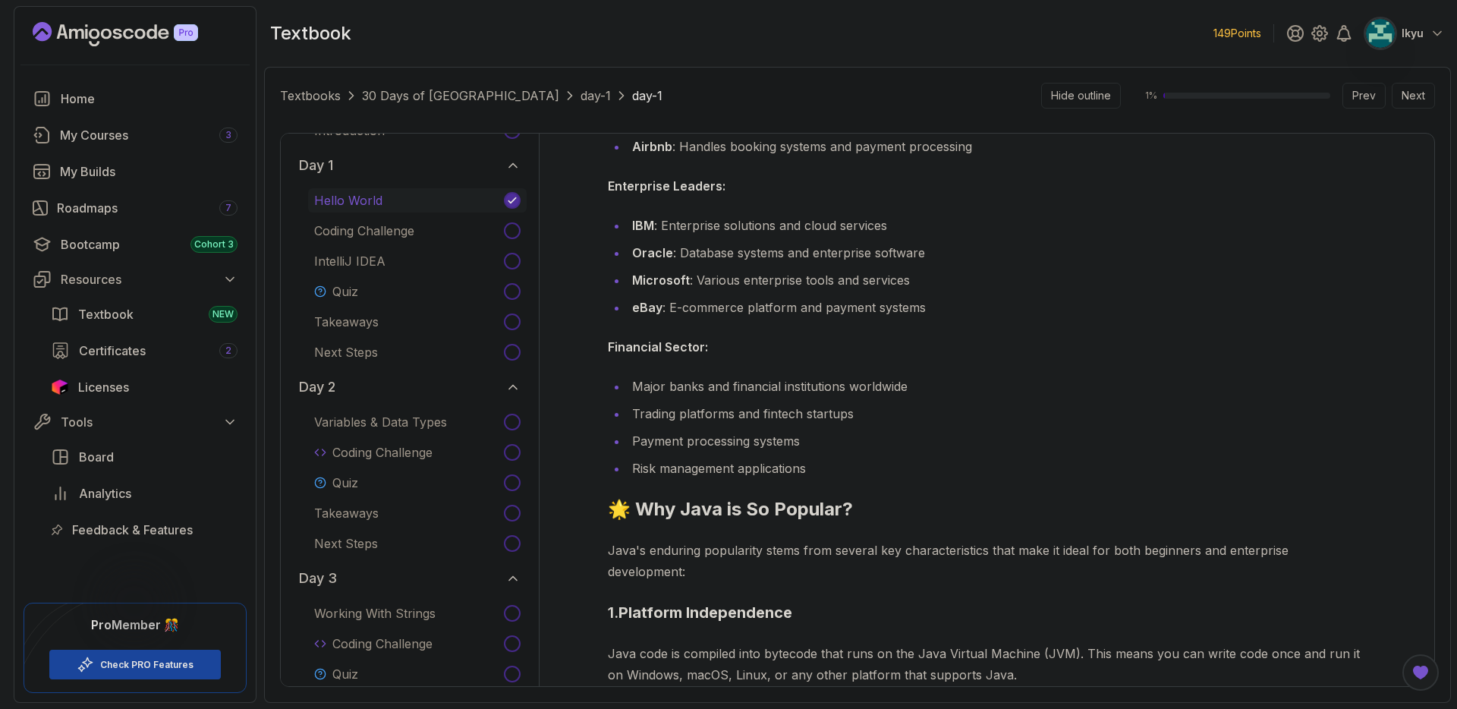
click at [374, 305] on div "Hello World Coding Challenge IntelliJ IDEA Quiz Takeaways Next Steps" at bounding box center [417, 276] width 219 height 176
click at [373, 298] on button "Quiz" at bounding box center [417, 291] width 219 height 24
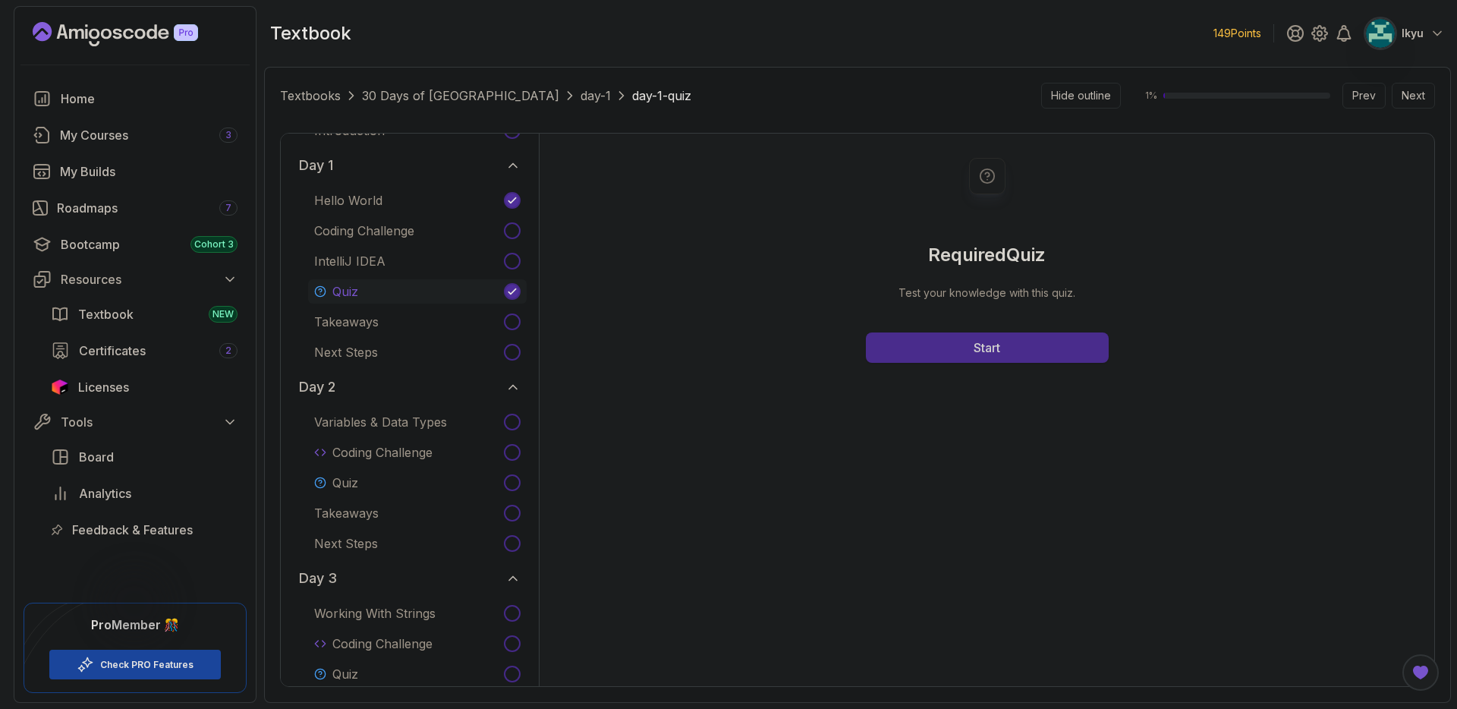
click at [971, 355] on button "Start" at bounding box center [987, 347] width 243 height 30
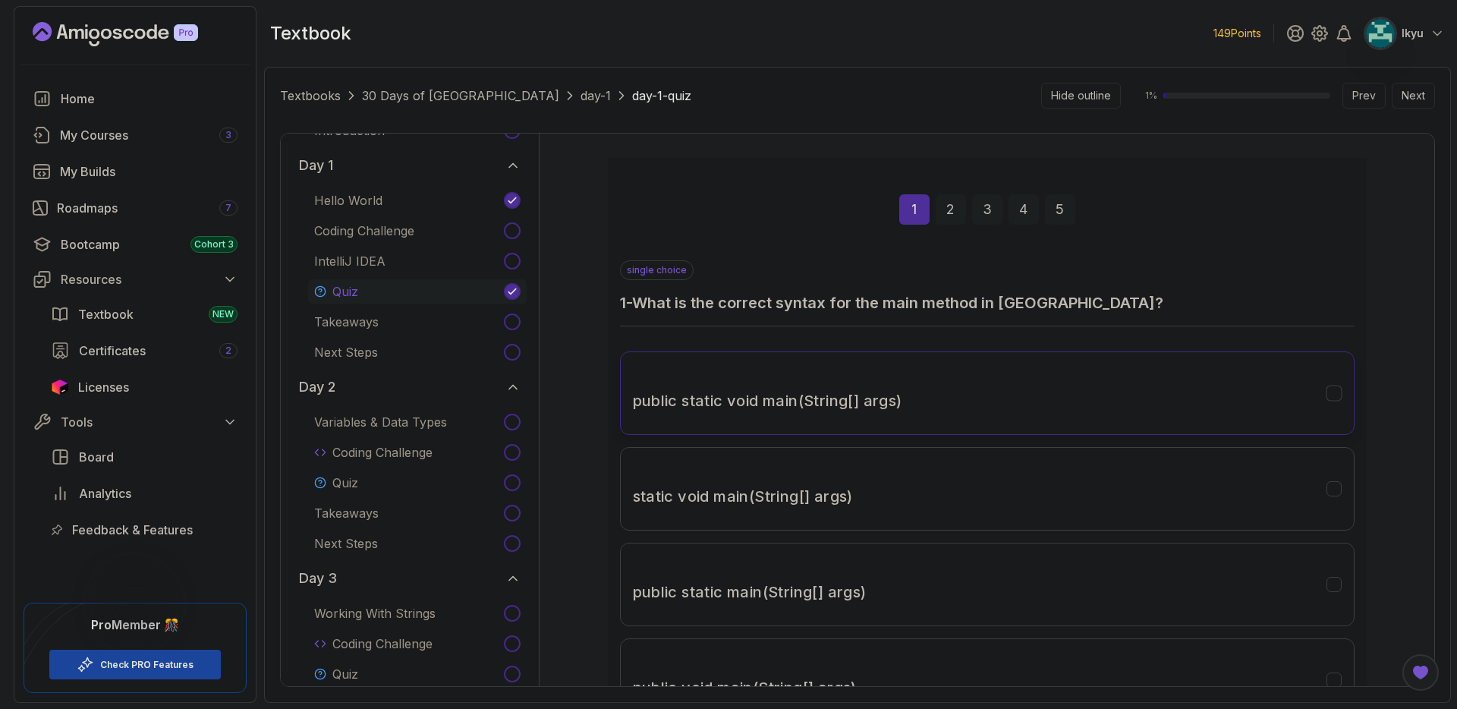
click at [779, 407] on h3 "public static void main(String[] args)" at bounding box center [767, 401] width 269 height 24
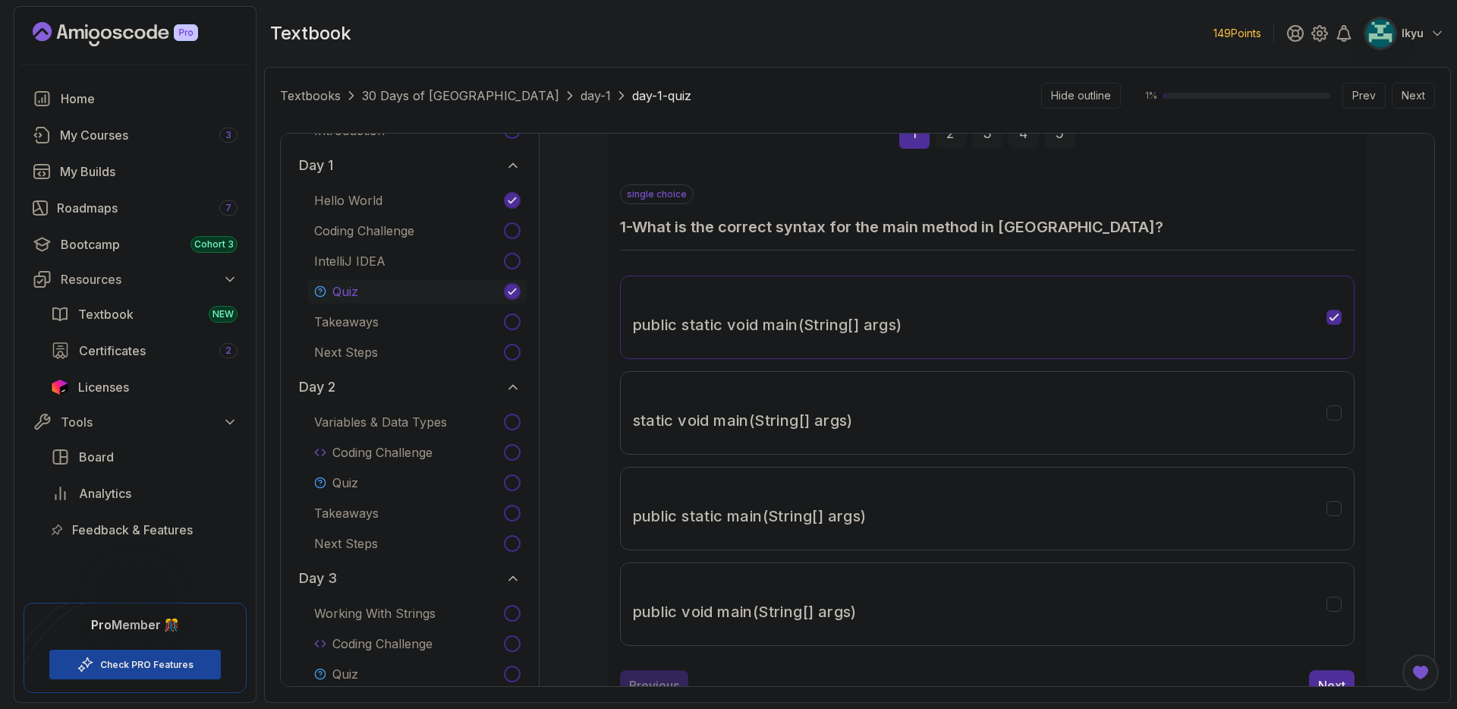
scroll to position [127, 0]
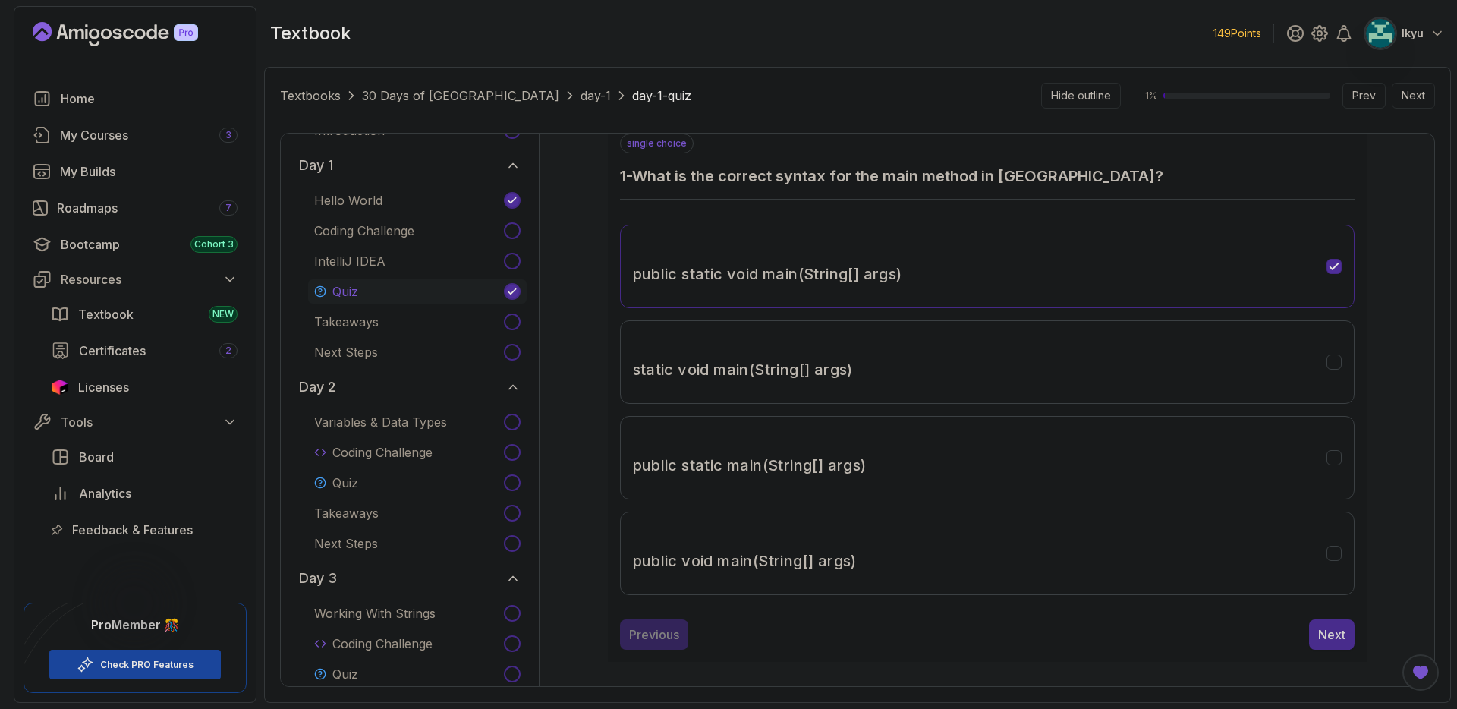
click at [1336, 636] on div "Next" at bounding box center [1331, 634] width 27 height 18
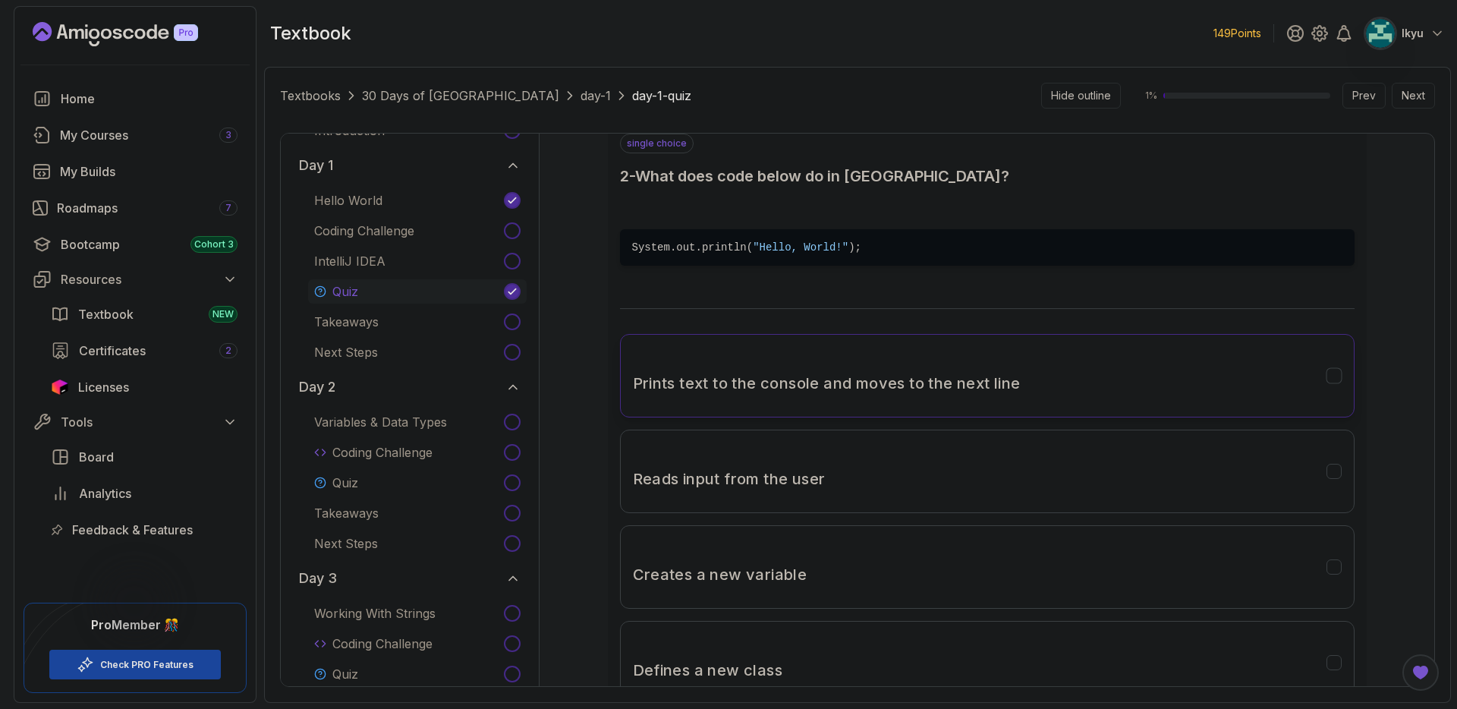
click at [713, 373] on h3 "Prints text to the console and moves to the next line" at bounding box center [827, 383] width 388 height 24
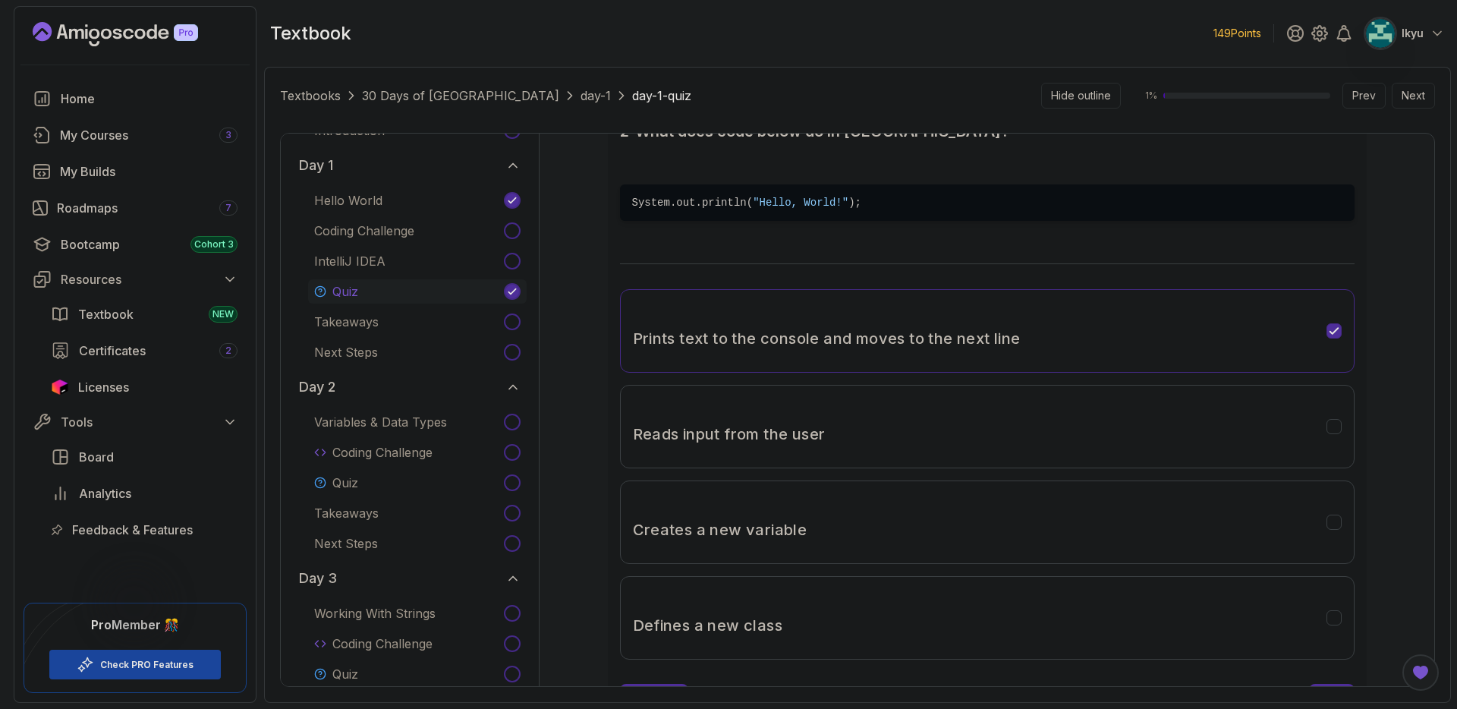
scroll to position [231, 0]
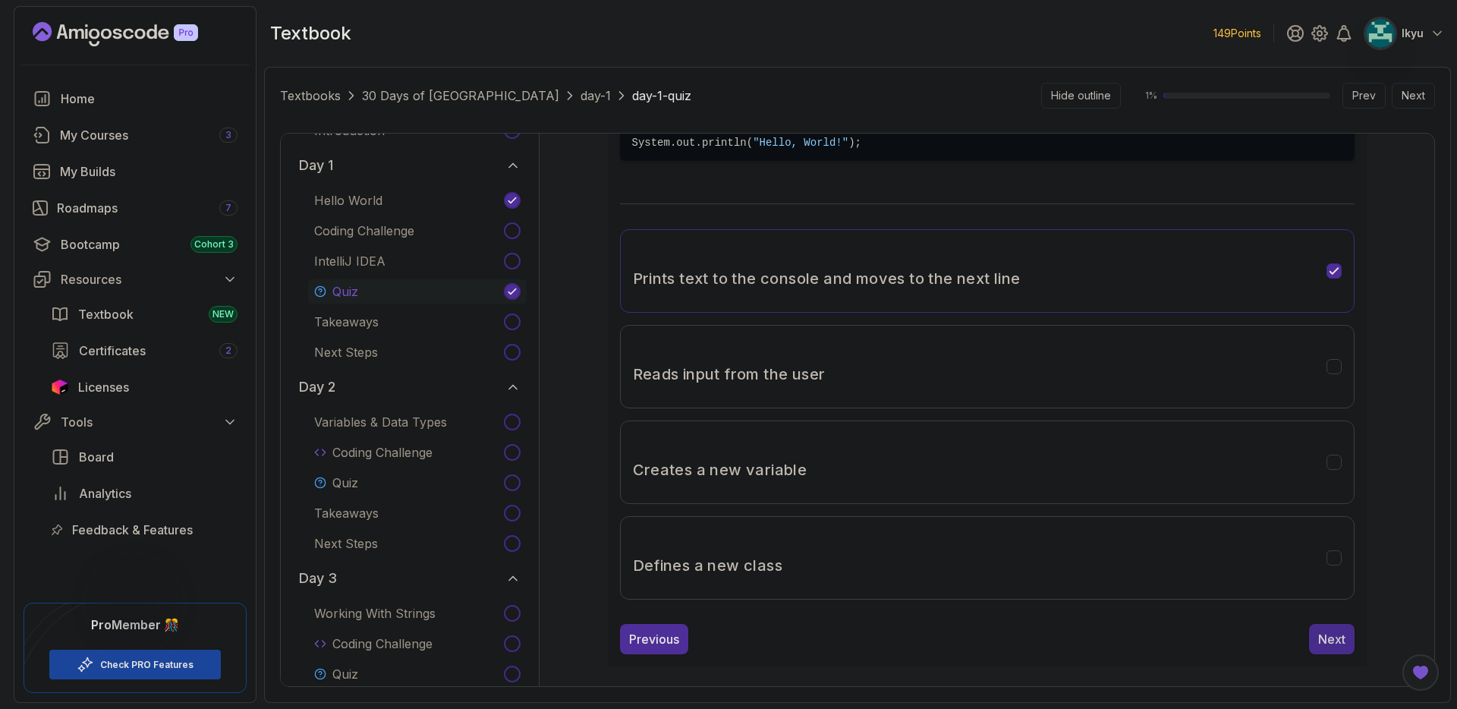
click at [1340, 648] on button "Next" at bounding box center [1332, 639] width 46 height 30
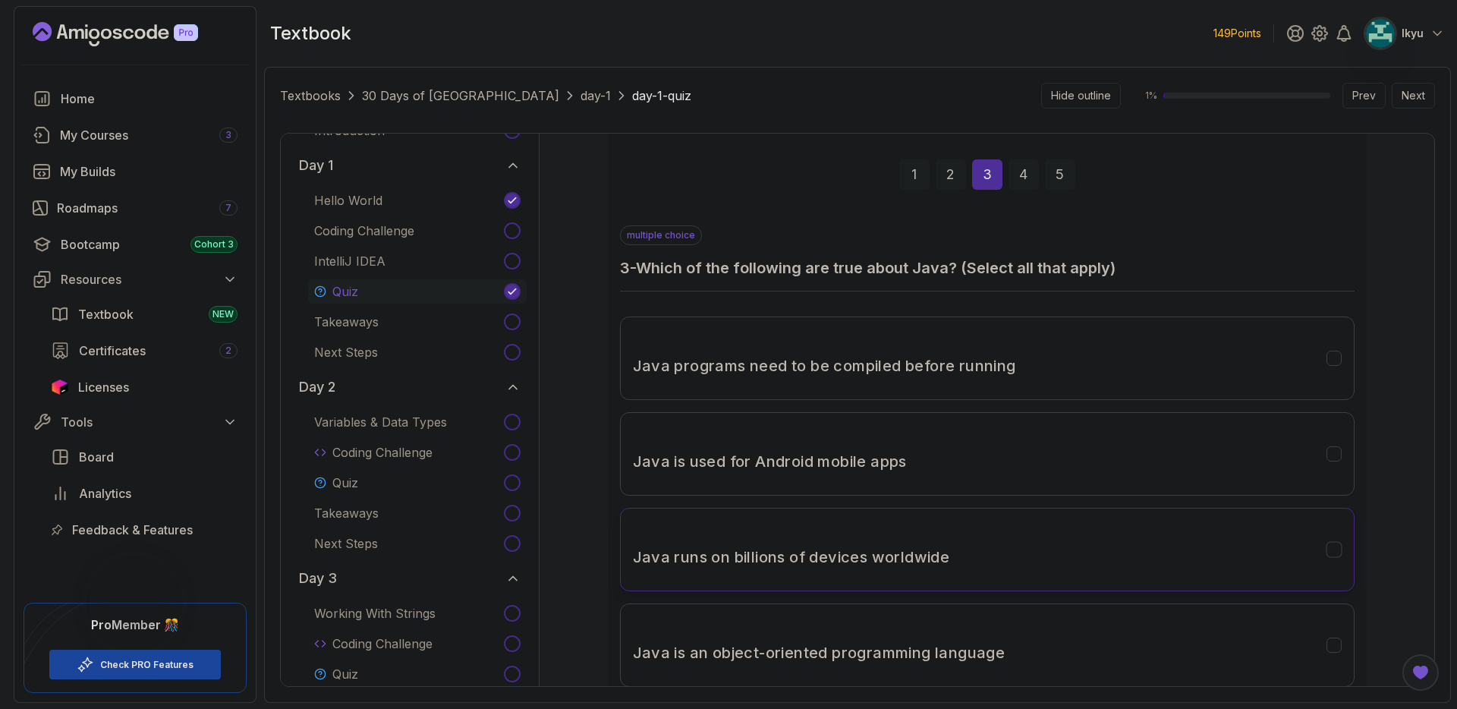
scroll to position [57, 0]
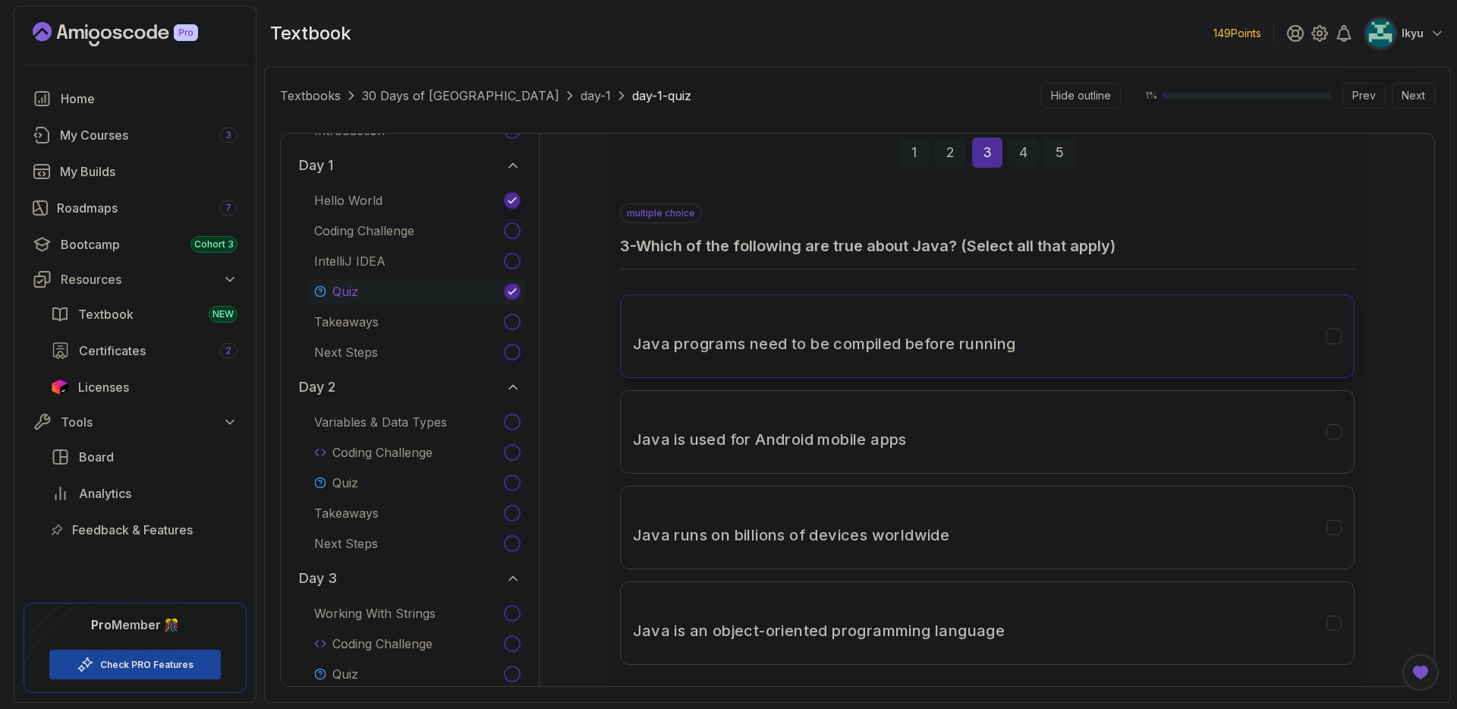
click at [1025, 345] on button "Java programs need to be compiled before running" at bounding box center [987, 335] width 735 height 83
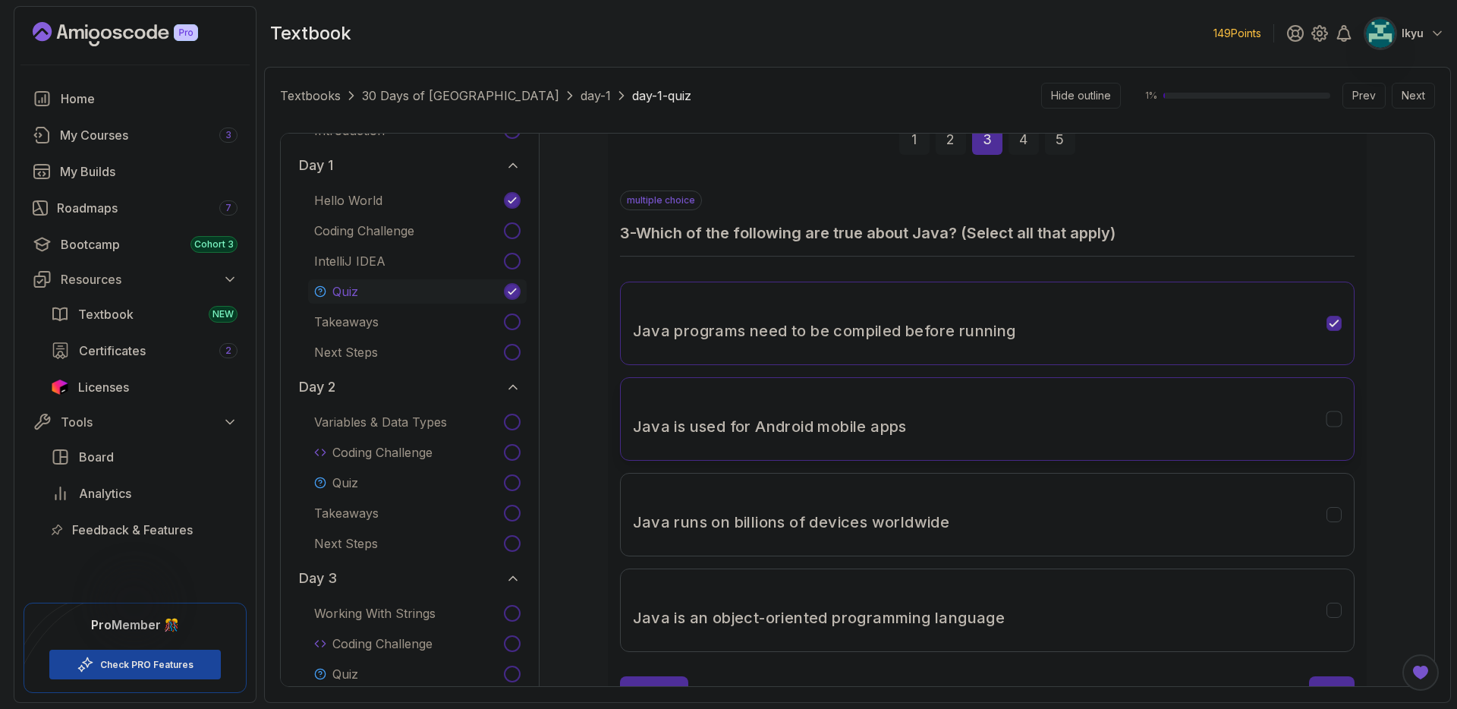
scroll to position [77, 0]
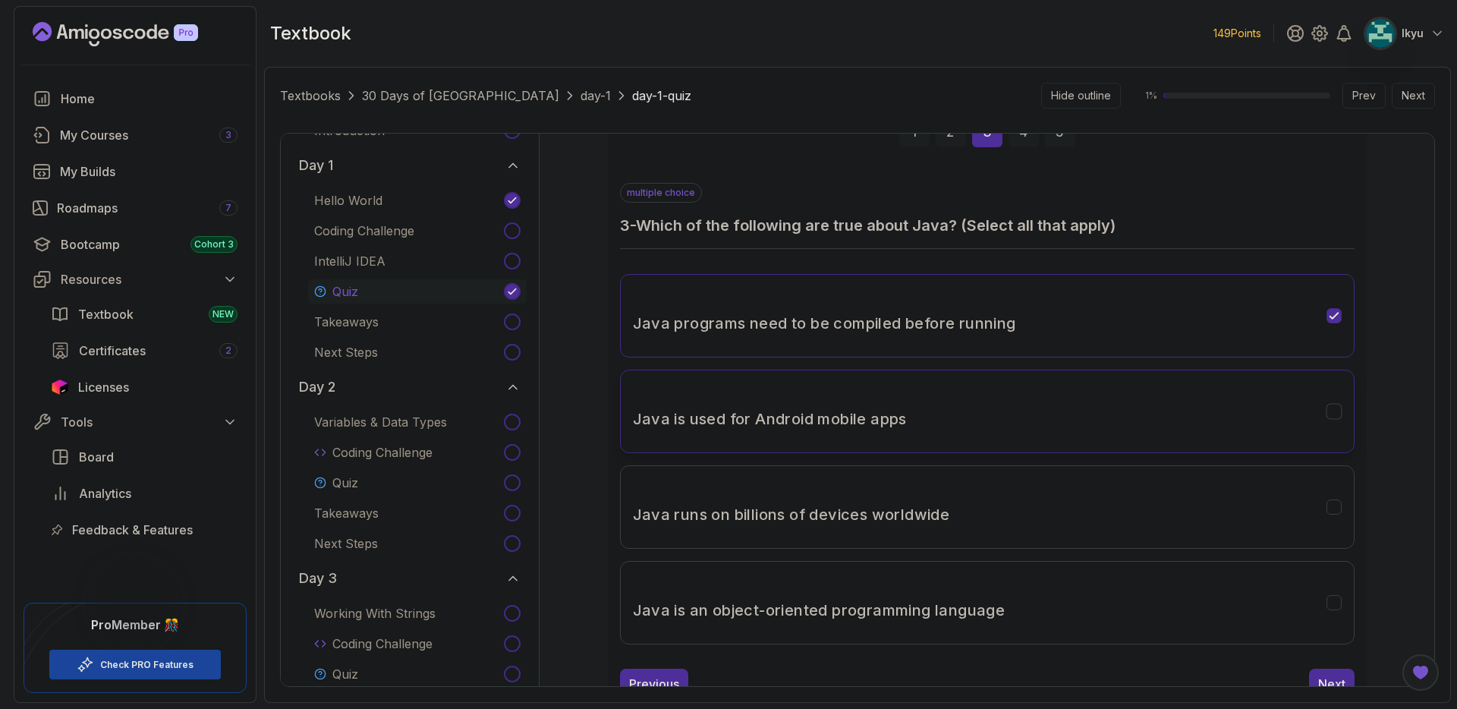
click at [1037, 436] on button "Java is used for Android mobile apps" at bounding box center [987, 411] width 735 height 83
click at [1085, 617] on button "Java is an object-oriented programming language" at bounding box center [987, 602] width 735 height 83
click at [1091, 510] on button "Java runs on billions of devices worldwide" at bounding box center [987, 506] width 735 height 83
click at [1334, 677] on div "Next" at bounding box center [1331, 684] width 27 height 18
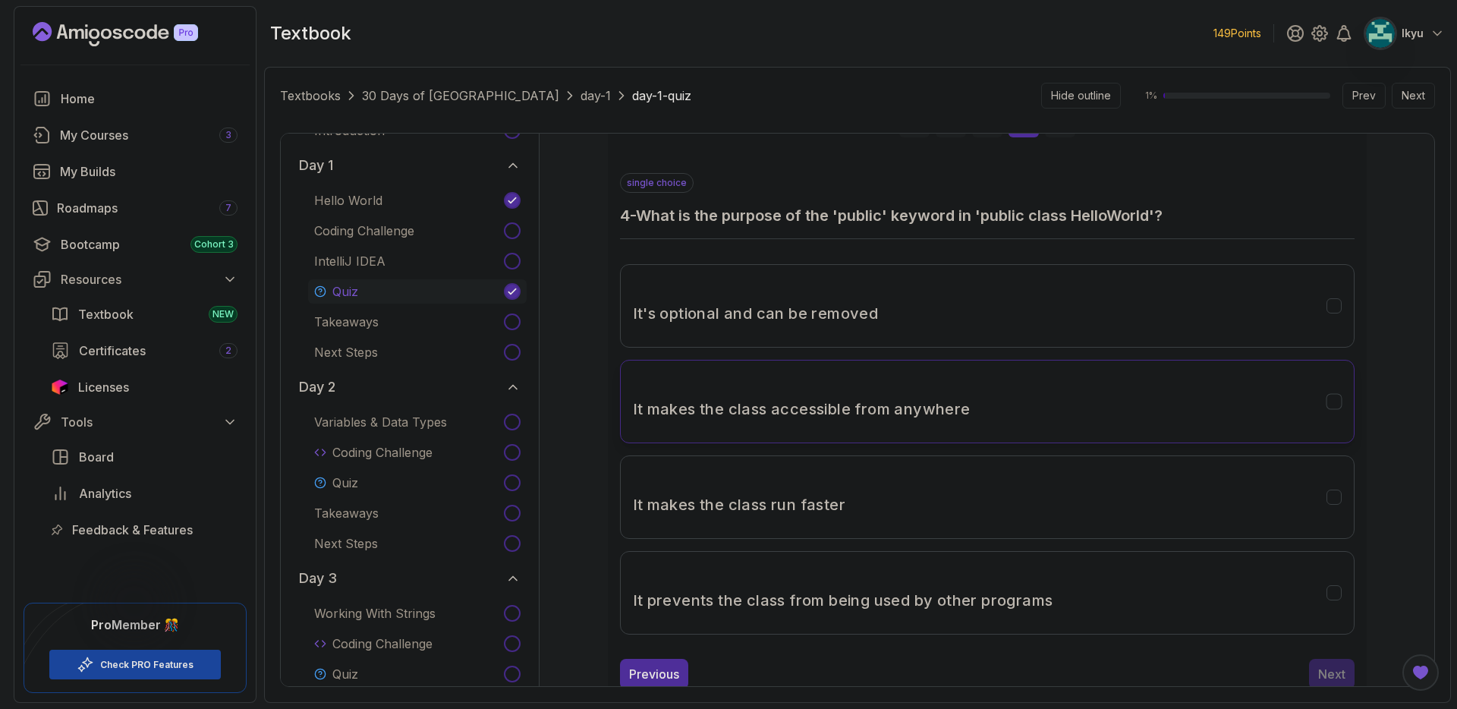
scroll to position [97, 0]
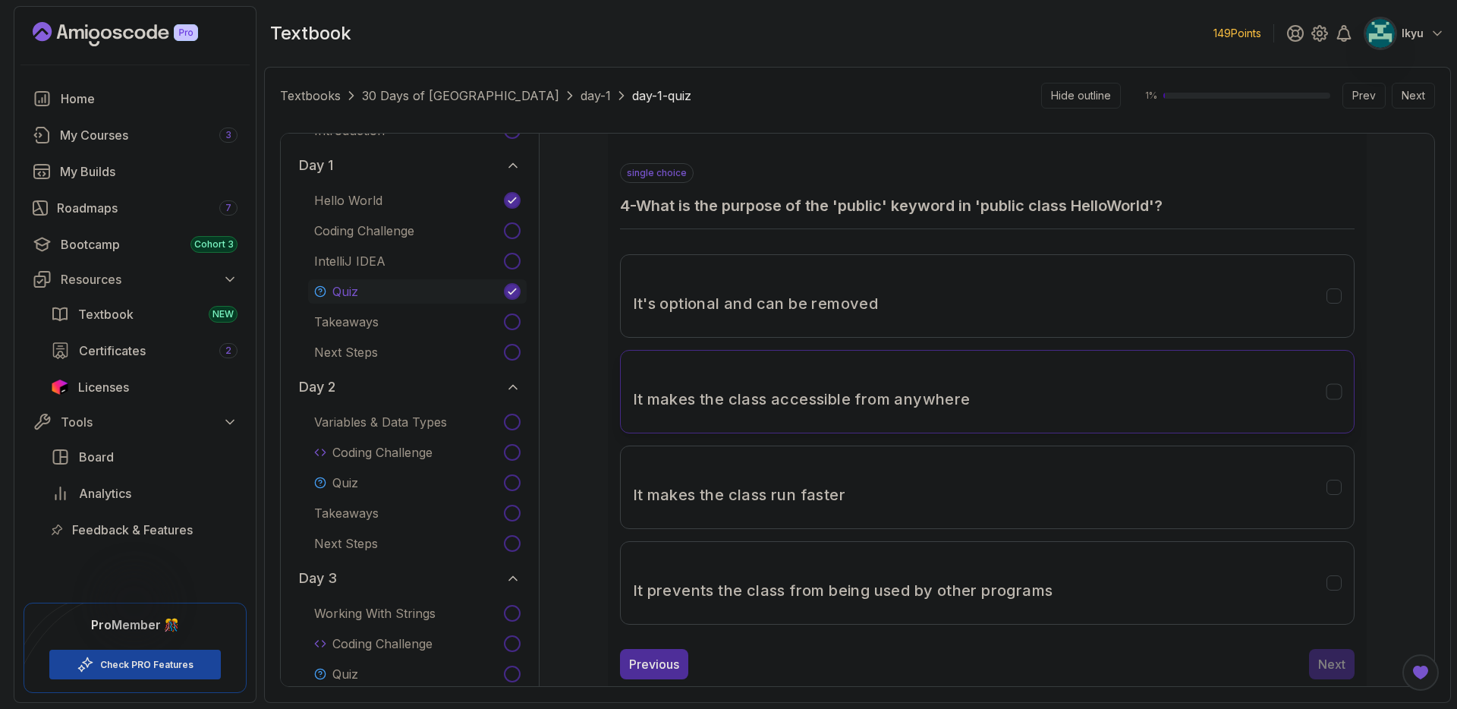
click at [1016, 386] on button "It makes the class accessible from anywhere" at bounding box center [987, 391] width 735 height 83
click at [1332, 669] on div "Next" at bounding box center [1331, 664] width 27 height 18
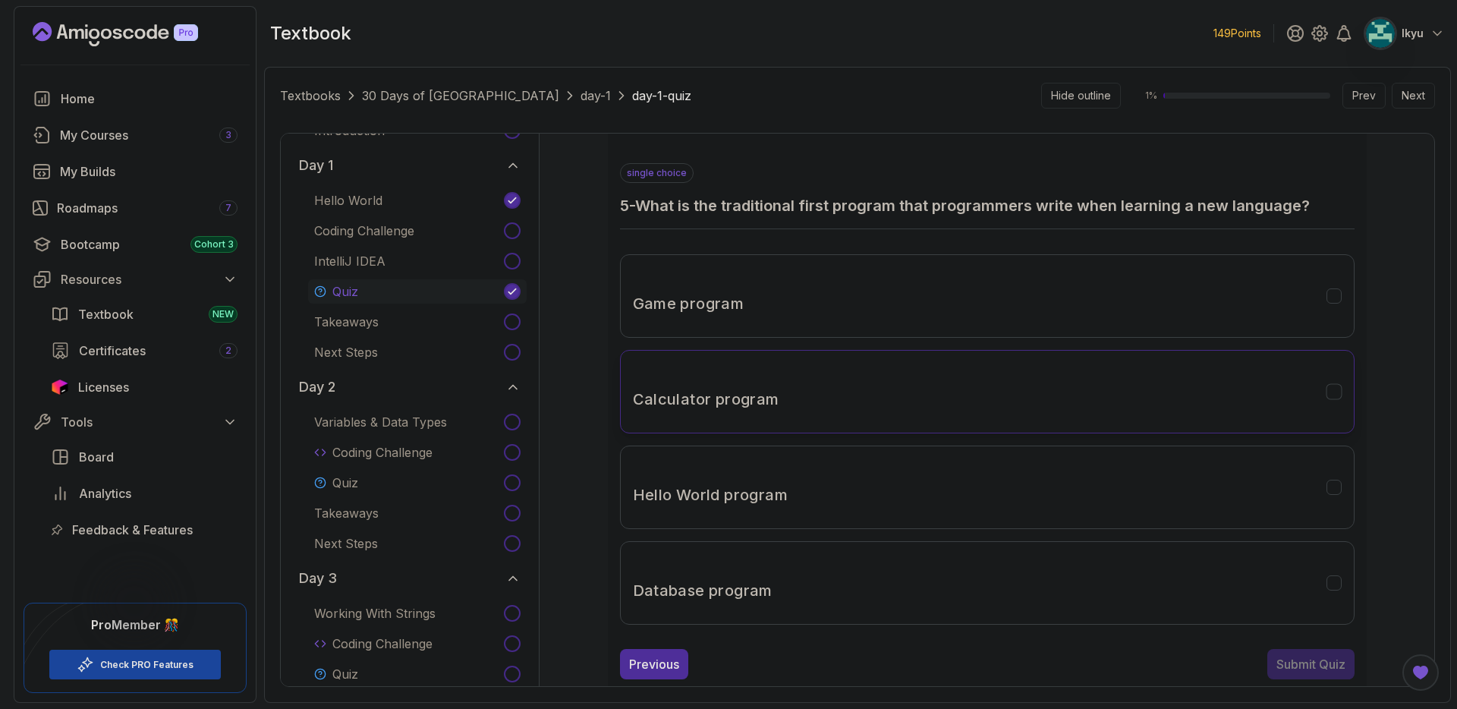
click at [905, 392] on button "Calculator program" at bounding box center [987, 391] width 735 height 83
click at [976, 468] on button "Hello World program" at bounding box center [987, 487] width 735 height 83
click at [1290, 663] on div "Submit Quiz" at bounding box center [1311, 664] width 69 height 18
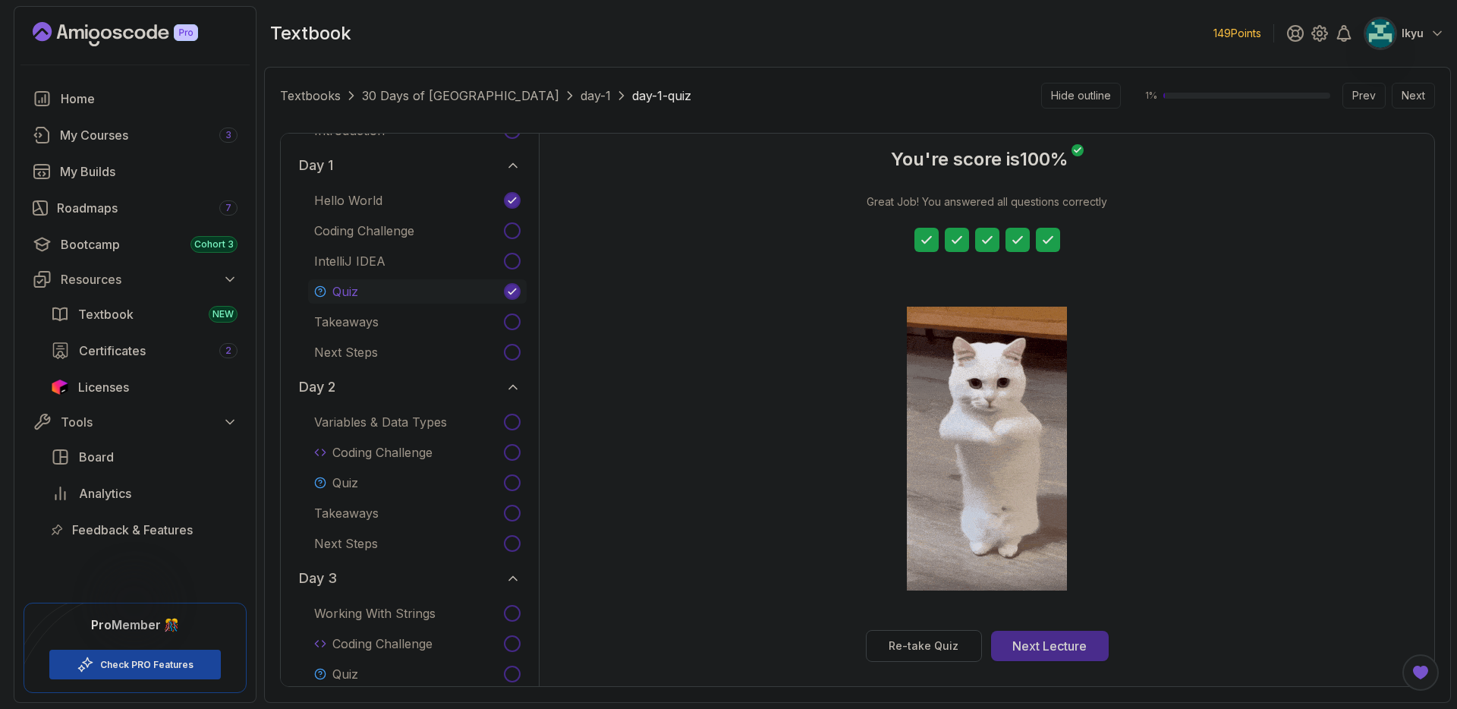
click at [1061, 649] on div "Next Lecture" at bounding box center [1050, 646] width 74 height 18
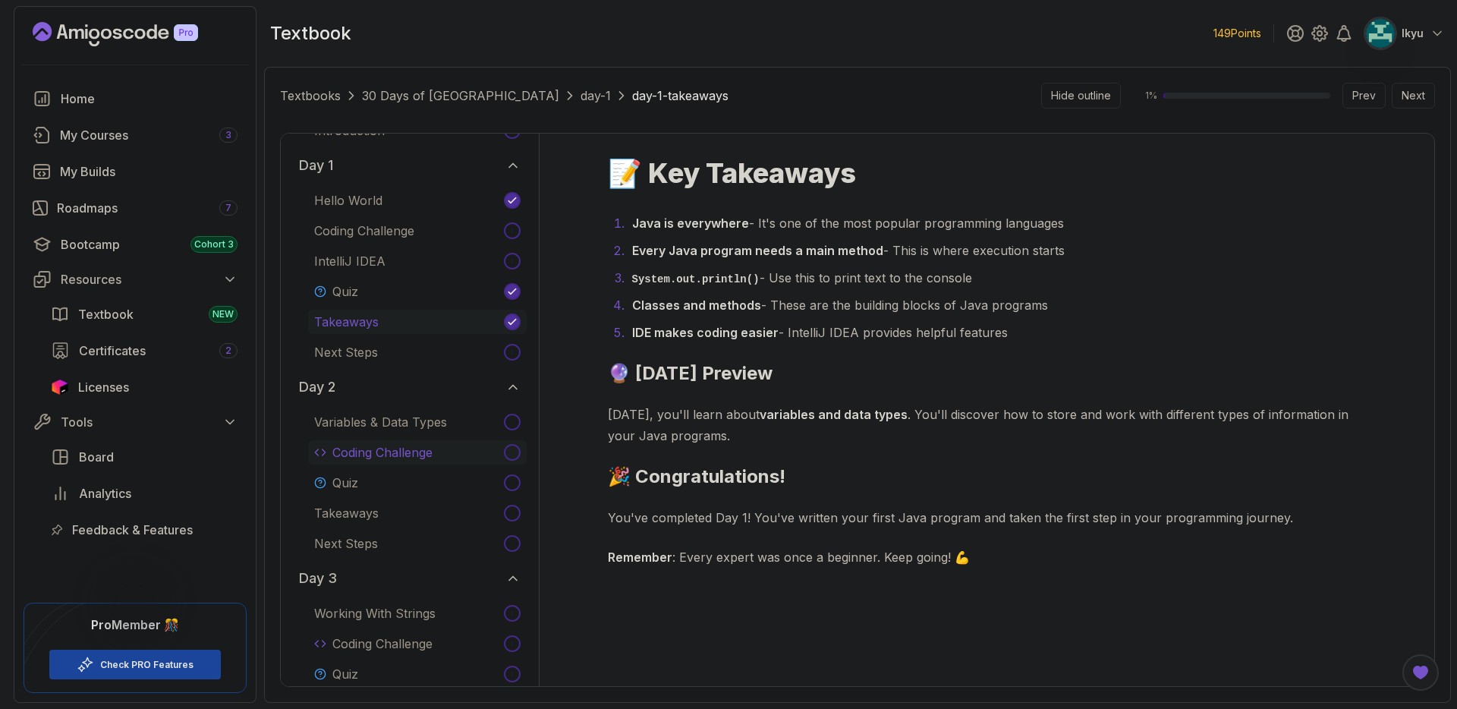
click at [433, 455] on p "Coding Challenge" at bounding box center [382, 452] width 100 height 18
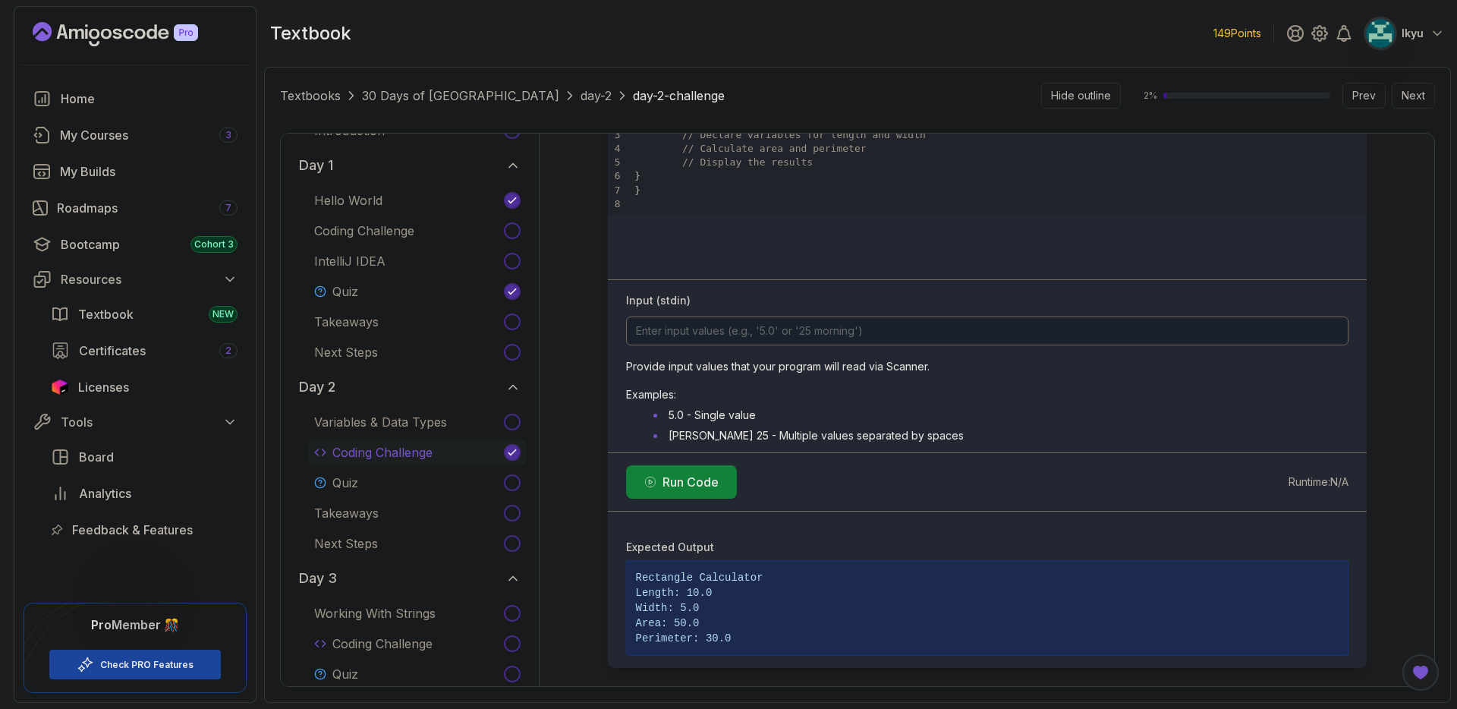
scroll to position [817, 0]
